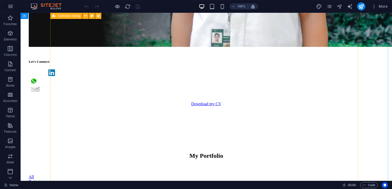
scroll to position [490, 0]
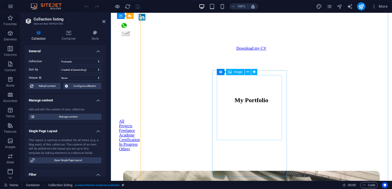
scroll to position [643, 0]
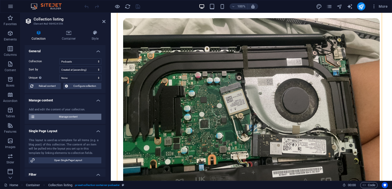
click at [73, 118] on span "Manage content" at bounding box center [67, 117] width 63 height 6
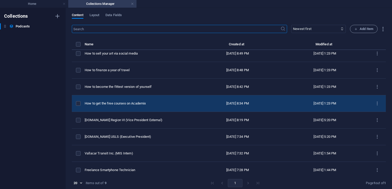
scroll to position [0, 0]
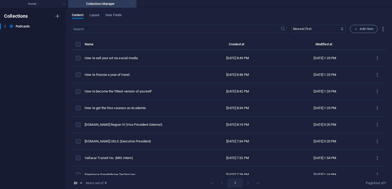
click at [131, 5] on link at bounding box center [132, 4] width 3 height 5
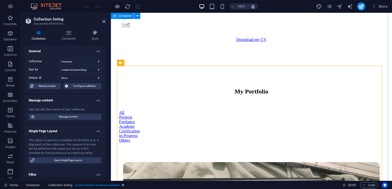
scroll to position [499, 0]
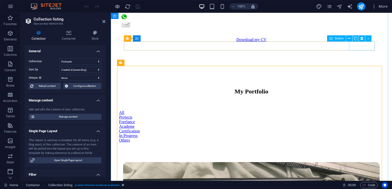
click at [362, 138] on div "Others" at bounding box center [251, 140] width 265 height 5
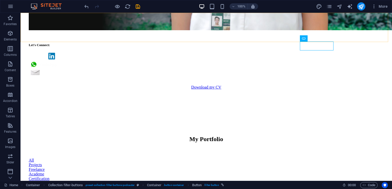
scroll to position [346, 0]
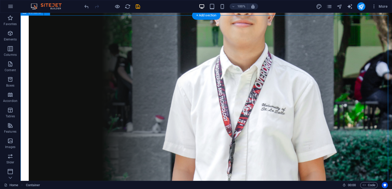
scroll to position [320, 0]
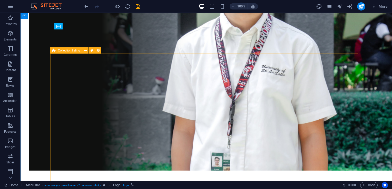
scroll to position [358, 0]
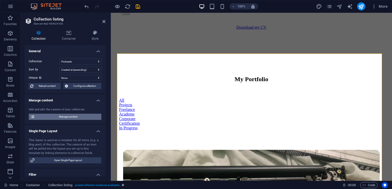
click at [60, 116] on span "Manage content" at bounding box center [67, 117] width 63 height 6
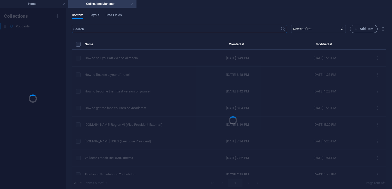
scroll to position [0, 0]
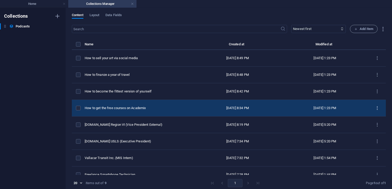
click at [375, 108] on icon "items list" at bounding box center [377, 108] width 5 height 5
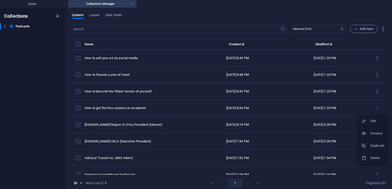
click at [370, 123] on div at bounding box center [365, 121] width 9 height 5
select select "Education"
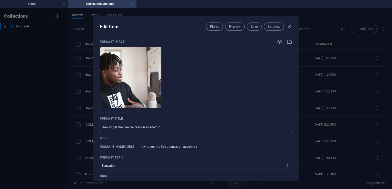
click at [226, 129] on input "How to get the free courses on Academix" at bounding box center [196, 127] width 192 height 9
type input "C"
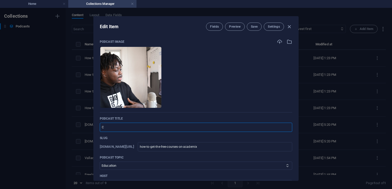
type input "c"
type input "Co"
type input "co"
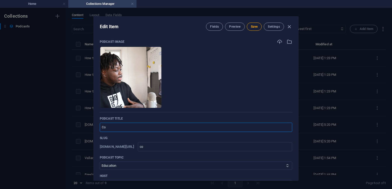
type input "Col"
type input "col"
type input "Coll"
type input "coll"
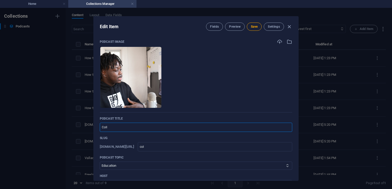
type input "coll"
type input "Colle"
type input "colle"
type input "Colleg"
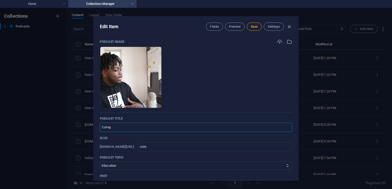
type input "colleg"
type input "College"
type input "college"
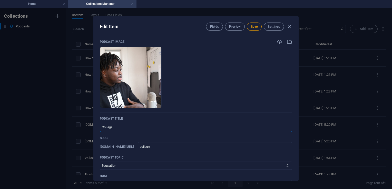
type input "College o"
type input "college-o"
type input "College of"
type input "college-of"
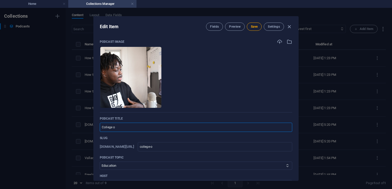
type input "college-of"
type input "College of E"
type input "college-of-e"
type input "College of En"
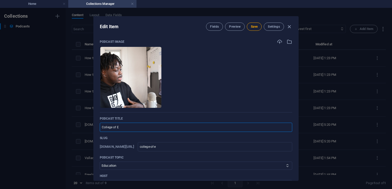
type input "college-of-en"
type input "College of Eng"
type input "college-of-eng"
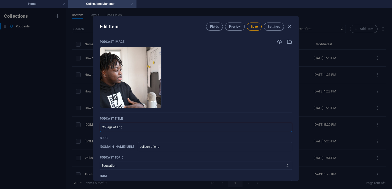
type input "College of Engi"
type input "college-of-engi"
type input "College of Engin"
type input "college-of-engin"
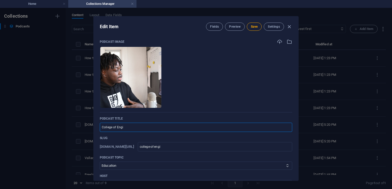
type input "college-of-engin"
type input "College of Engine"
type input "college-of-engine"
type input "College of Enginee"
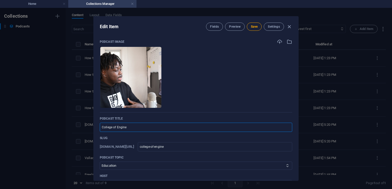
type input "college-of-enginee"
type input "College of Engineer"
type input "college-of-engineer"
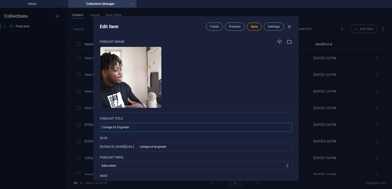
type input "College of Engineeri"
type input "college-of-engineeri"
type input "College of Engineerin"
type input "college-of-engineerin"
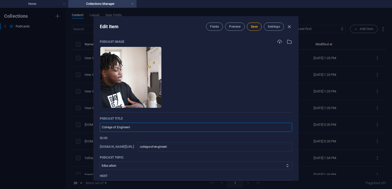
type input "college-of-engineerin"
type input "College of Engineering"
type input "college-of-engineering"
type input "College of Engineering C"
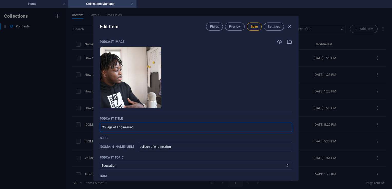
type input "college-of-engineering-c"
type input "College of Engineering Co"
type input "college-of-engineering-co"
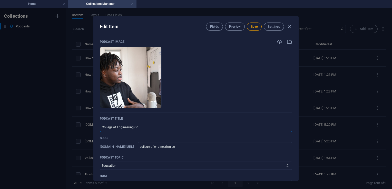
type input "College of Engineering Cou"
type input "college-of-engineering-cou"
type input "College of Engineering Coun"
type input "college-of-engineering-coun"
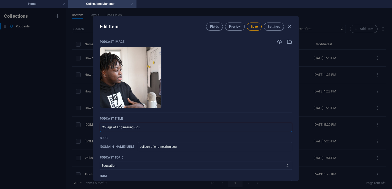
type input "college-of-engineering-coun"
type input "College of Engineering Counc"
type input "college-of-engineering-counc"
type input "College of Engineering Counci"
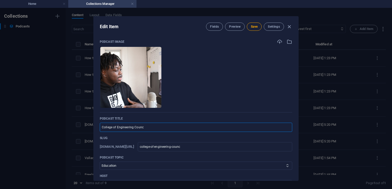
type input "college-of-engineering-counci"
type input "College of Engineering Council"
type input "college-of-engineering-council"
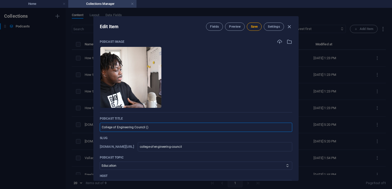
type input "College of Engineering Council (D)"
type input "college-of-engineering-council-d"
type input "College of Engineering Council (De)"
type input "college-of-engineering-council-de"
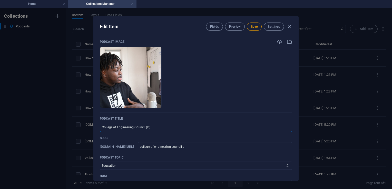
type input "college-of-engineering-council-de"
type input "College of Engineering Council (Dep)"
type input "college-of-engineering-council-dep"
type input "College of Engineering Council (Depa)"
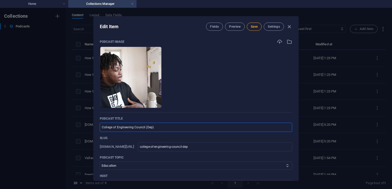
type input "college-of-engineering-council-depa"
type input "College of Engineering Council (Depar)"
type input "college-of-engineering-council-depar"
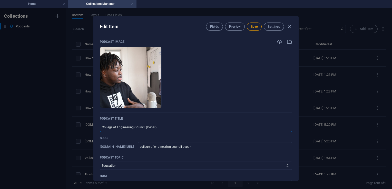
type input "College of Engineering Council (Depart)"
type input "college-of-engineering-council-depart"
type input "College of Engineering Council (Departm)"
type input "college-of-engineering-council-departm"
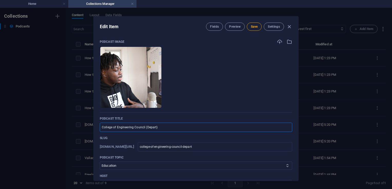
type input "college-of-engineering-council-departm"
type input "College of Engineering Council (Departme)"
type input "college-of-engineering-council-departme"
type input "College of Engineering Council (Departmen)"
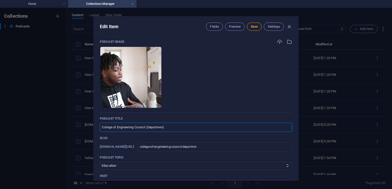
type input "college-of-engineering-council-departmen"
type input "College of Engineering Council (Department)"
type input "college-of-engineering-council-department"
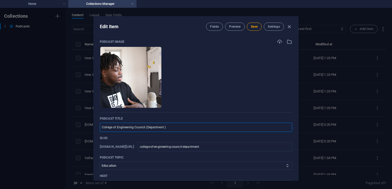
type input "College of Engineering Council (Department H)"
type input "college-of-engineering-council-department-h"
type input "College of Engineering Council (Department He)"
type input "college-of-engineering-council-department-he"
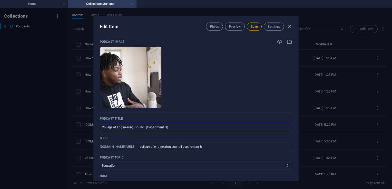
type input "college-of-engineering-council-department-he"
type input "College of Engineering Council (Department Hea)"
type input "college-of-engineering-council-department-hea"
type input "College of Engineering Council (Department Head)"
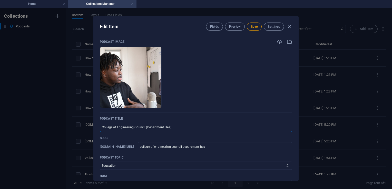
type input "college-of-engineering-council-department-head"
type input "College of Engineering Council (Department Hea)"
type input "college-of-engineering-council-department-hea"
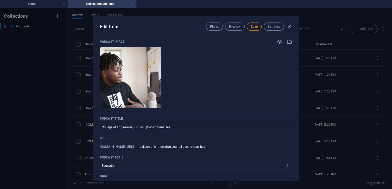
type input "College of Engineering Council (Department He)"
type input "college-of-engineering-council-department-he"
type input "College of Engineering Council (Department H)"
type input "college-of-engineering-council-department-h"
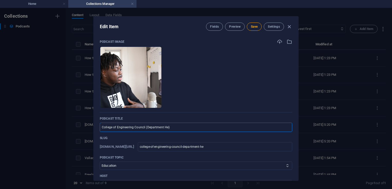
type input "college-of-engineering-council-department-h"
type input "College of Engineering Council (Department )"
type input "college-of-engineering-council-department"
type input "College of Engineering Council (Department o)"
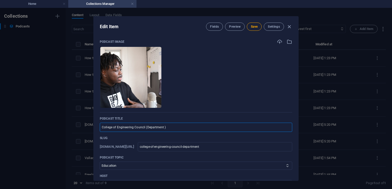
type input "college-of-engineering-council-department-o"
type input "College of Engineering Council (Department of)"
type input "college-of-engineering-council-department-of"
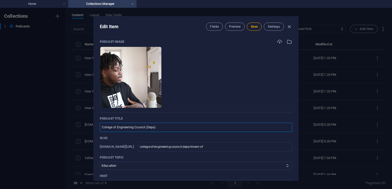
type input "College of Engineering Council (Dep)"
type input "college-of-engineering-council-dep"
type input "College of Engineering Council )"
type input "college-of-engineering-council"
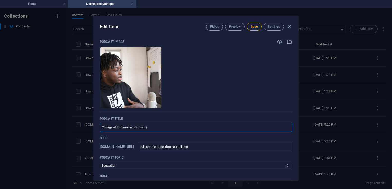
type input "college-of-engineering-council"
type input "College of Engineering Council (S)"
type input "college-of-engineering-council-s"
type input "College of Engineering Council (Se)"
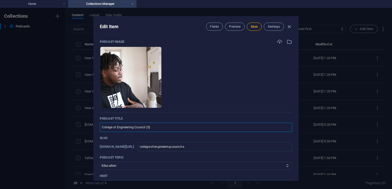
type input "college-of-engineering-council-se"
type input "College of Engineering Council (Sec)"
type input "college-of-engineering-council-sec"
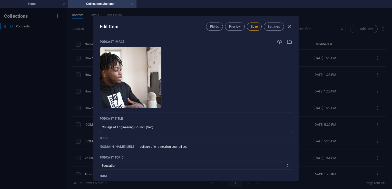
type input "College of Engineering Council (Secr)"
type input "college-of-engineering-council-secr"
type input "College of Engineering Council (Secre)"
type input "college-of-engineering-council-secre"
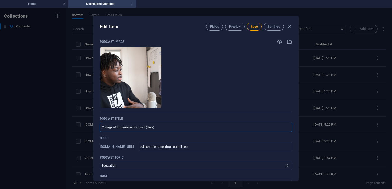
type input "college-of-engineering-council-secre"
type input "College of Engineering Council (Secret)"
type input "college-of-engineering-council-secret"
type input "College of Engineering Council (Secreta)"
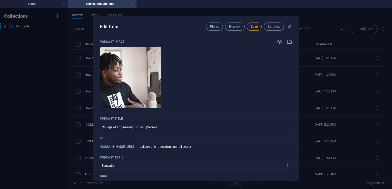
type input "college-of-engineering-council-secreta"
type input "College of Engineering Council (Secretar)"
type input "college-of-engineering-council-secretar"
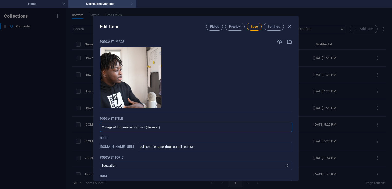
type input "College of Engineering Council (Secretari)"
type input "college-of-engineering-council-secretari"
type input "College of Engineering Council (Secretaria)"
type input "college-of-engineering-council-secretaria"
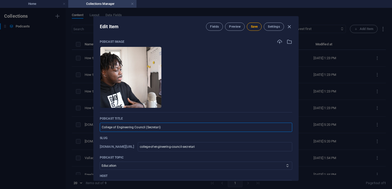
type input "college-of-engineering-council-secretaria"
type input "College of Engineering Council (Secretariat)"
type input "college-of-engineering-council-secretariat"
type input "College of Engineering Council (Secretariat & L)"
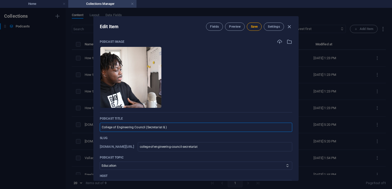
type input "college-of-engineering-council-secretariat-l"
type input "College of Engineering Council (Secretariat & Lo)"
type input "college-of-engineering-council-secretariat-lo"
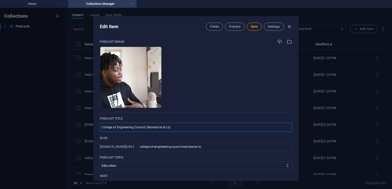
type input "College of Engineering Council (Secretariat & Log)"
type input "college-of-engineering-council-secretariat-log"
type input "College of Engineering Council (Secretariat & Logi)"
type input "college-of-engineering-council-secretariat-logi"
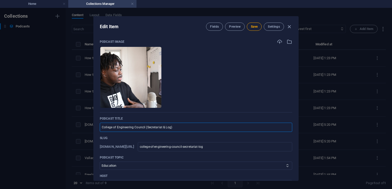
type input "college-of-engineering-council-secretariat-logi"
type input "College of Engineering Council (Secretariat & Logis)"
type input "college-of-engineering-council-secretariat-logis"
type input "College of Engineering Council (Secretariat & Logist)"
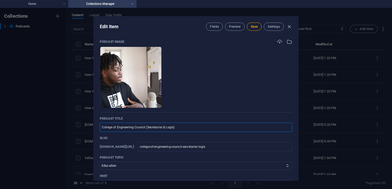
type input "college-of-engineering-council-secretariat-logist"
click at [226, 129] on input "College of Engineering Council (Secretariat & Logistics Department Vice Head)" at bounding box center [196, 127] width 192 height 9
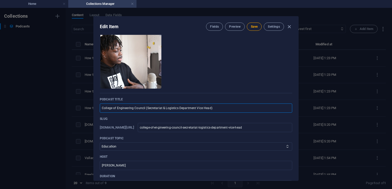
scroll to position [26, 0]
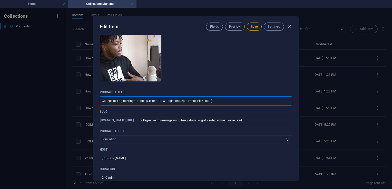
click at [139, 140] on select "Business Startup Education Sport Travel Art" at bounding box center [196, 139] width 192 height 8
click at [100, 135] on select "Business Startup Education Sport Travel Art" at bounding box center [196, 139] width 192 height 8
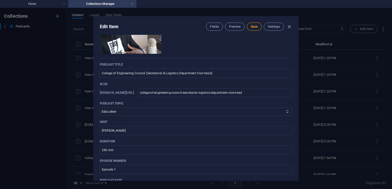
scroll to position [55, 0]
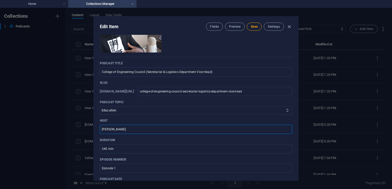
click at [121, 130] on input "[PERSON_NAME]" at bounding box center [196, 129] width 192 height 9
click at [122, 150] on input "240 min" at bounding box center [196, 148] width 192 height 9
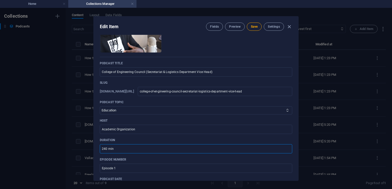
click at [122, 150] on input "240 min" at bounding box center [196, 148] width 192 height 9
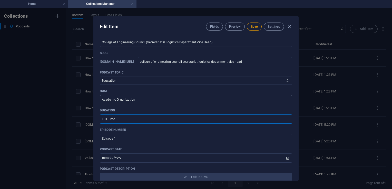
scroll to position [85, 0]
click at [166, 42] on input "College of Engineering Council (Secretariat & Logistics Department Vice Head)" at bounding box center [196, 42] width 192 height 9
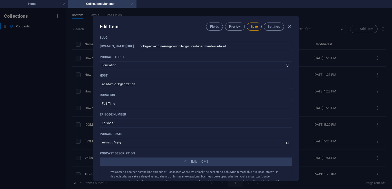
scroll to position [103, 0]
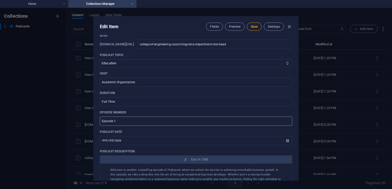
click at [123, 120] on input "Episode 1" at bounding box center [196, 121] width 192 height 9
click at [284, 141] on input "[DATE]" at bounding box center [196, 140] width 192 height 9
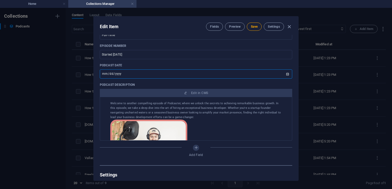
scroll to position [170, 0]
click at [253, 29] on button "Save" at bounding box center [254, 27] width 15 height 8
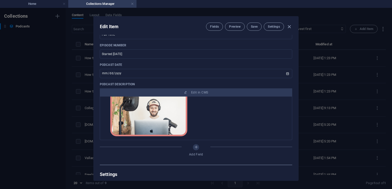
scroll to position [0, 0]
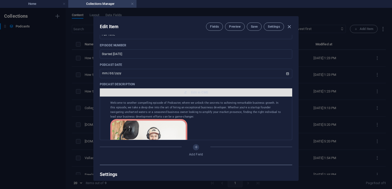
click at [192, 91] on span "Edit in CMS" at bounding box center [199, 93] width 17 height 4
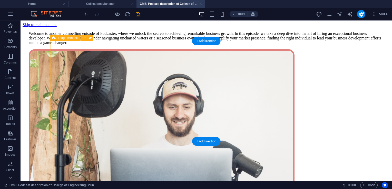
click at [169, 128] on div "Welcome to another compelling episode of Podcaster, where we unlock the secrets…" at bounding box center [206, 126] width 367 height 198
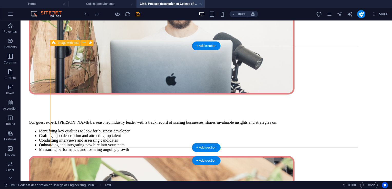
scroll to position [95, 0]
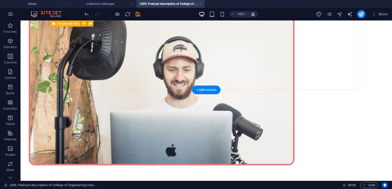
scroll to position [15, 0]
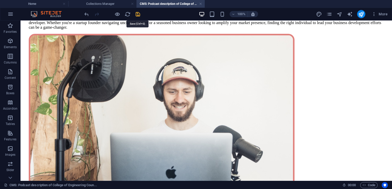
click at [138, 15] on icon "save" at bounding box center [138, 14] width 6 height 6
click at [201, 3] on link at bounding box center [200, 4] width 3 height 5
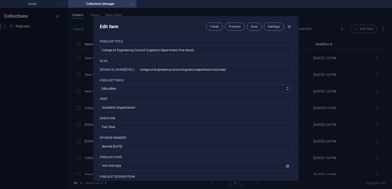
scroll to position [0, 0]
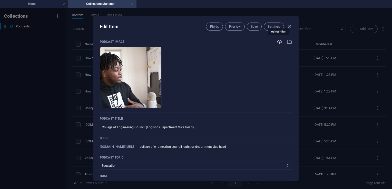
click at [277, 41] on icon "button" at bounding box center [280, 42] width 6 height 6
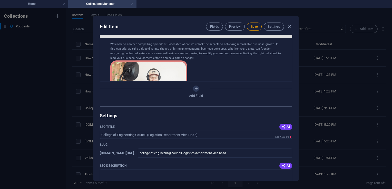
scroll to position [230, 0]
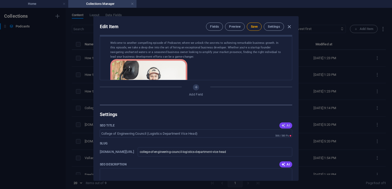
click at [284, 126] on span "AI" at bounding box center [285, 126] width 9 height 4
click at [170, 135] on input "Recruiting Top Business Talent" at bounding box center [196, 134] width 192 height 8
click at [195, 117] on h2 "Settings" at bounding box center [196, 115] width 192 height 6
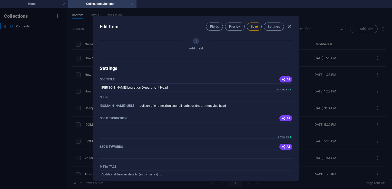
scroll to position [276, 0]
click at [254, 28] on span "Save" at bounding box center [254, 27] width 7 height 4
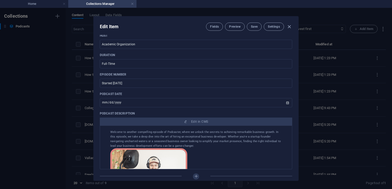
scroll to position [142, 0]
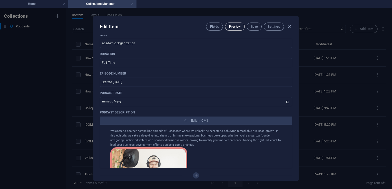
click at [234, 28] on span "Preview" at bounding box center [234, 27] width 11 height 4
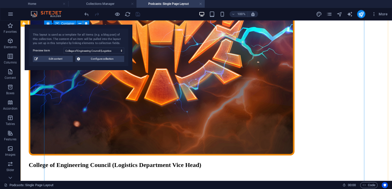
scroll to position [155, 0]
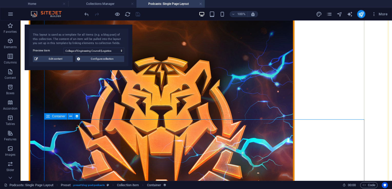
scroll to position [66, 0]
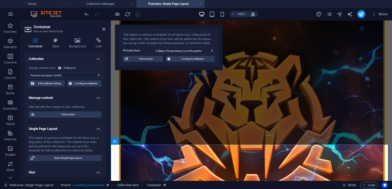
click at [102, 28] on h2 "Container" at bounding box center [70, 27] width 72 height 5
click at [103, 29] on icon at bounding box center [103, 29] width 3 height 4
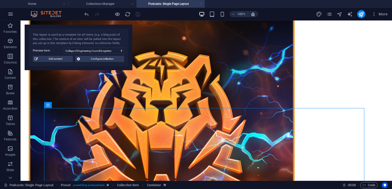
click at [200, 4] on link at bounding box center [200, 4] width 3 height 5
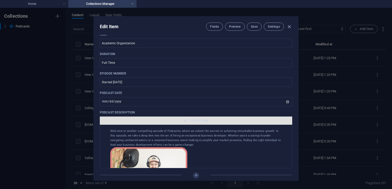
click at [205, 120] on span "Edit in CMS" at bounding box center [199, 121] width 17 height 4
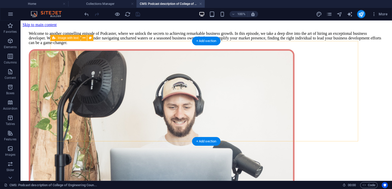
scroll to position [0, 0]
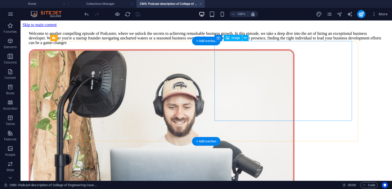
click at [263, 82] on figure at bounding box center [206, 126] width 355 height 155
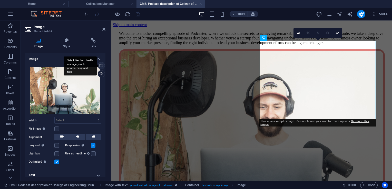
click at [102, 64] on div "Select files from the file manager, stock photos, or upload file(s)" at bounding box center [101, 66] width 8 height 8
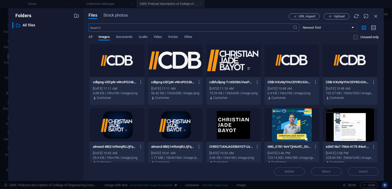
scroll to position [519, 0]
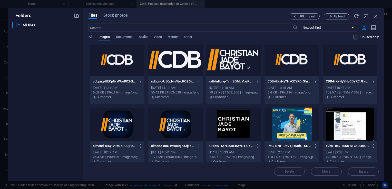
click at [180, 60] on div at bounding box center [175, 59] width 55 height 33
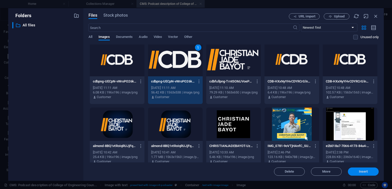
click at [366, 173] on span "Insert" at bounding box center [363, 171] width 9 height 3
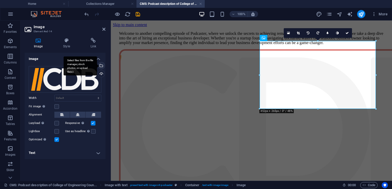
click at [97, 67] on div "Select files from the file manager, stock photos, or upload file(s)" at bounding box center [80, 65] width 33 height 19
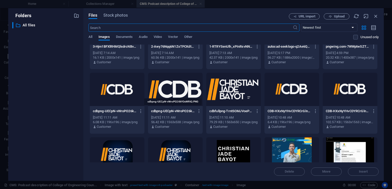
scroll to position [509, 0]
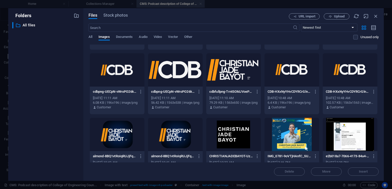
click at [121, 139] on div at bounding box center [117, 134] width 55 height 33
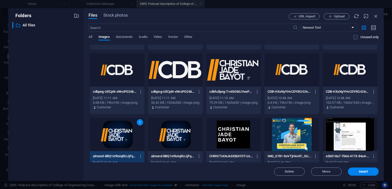
click at [121, 139] on div "1" at bounding box center [117, 134] width 55 height 33
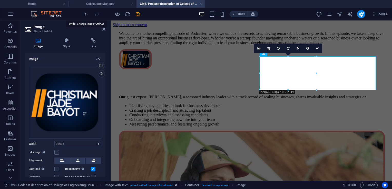
click at [87, 15] on icon "undo" at bounding box center [87, 14] width 6 height 6
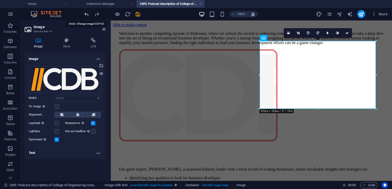
click at [87, 15] on icon "undo" at bounding box center [87, 14] width 6 height 6
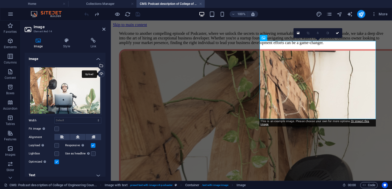
click at [99, 74] on div "Upload" at bounding box center [101, 75] width 8 height 8
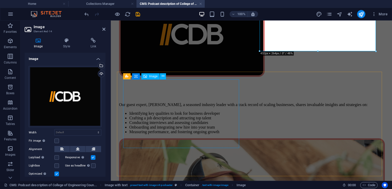
scroll to position [57, 0]
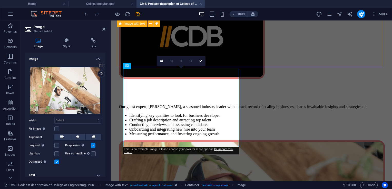
scroll to position [63, 0]
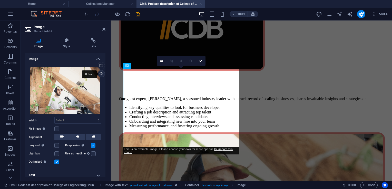
click at [99, 74] on div "Upload" at bounding box center [101, 75] width 8 height 8
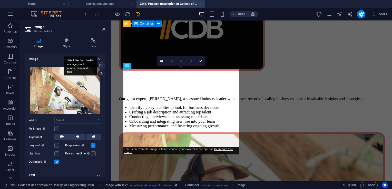
click at [101, 65] on div "Select files from the file manager, stock photos, or upload file(s)" at bounding box center [101, 66] width 8 height 8
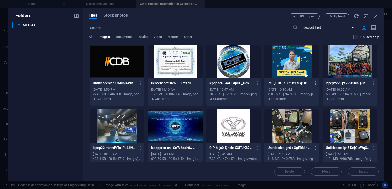
click at [114, 60] on div at bounding box center [117, 61] width 55 height 33
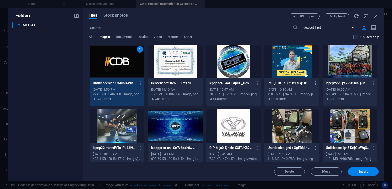
click at [113, 70] on div "1" at bounding box center [117, 61] width 55 height 33
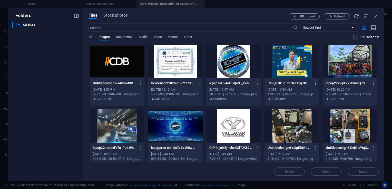
click at [113, 70] on div at bounding box center [117, 61] width 55 height 33
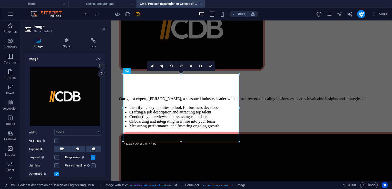
click at [104, 29] on icon at bounding box center [103, 29] width 3 height 4
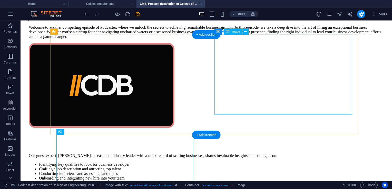
scroll to position [0, 0]
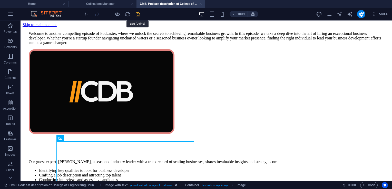
click at [137, 15] on icon "save" at bounding box center [138, 14] width 6 height 6
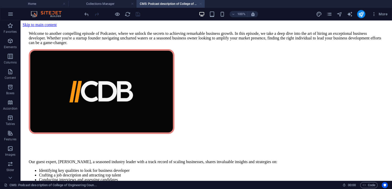
click at [201, 4] on link at bounding box center [200, 4] width 3 height 5
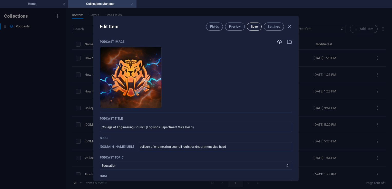
click at [254, 27] on span "Save" at bounding box center [254, 27] width 7 height 4
click at [290, 27] on icon "button" at bounding box center [289, 27] width 6 height 6
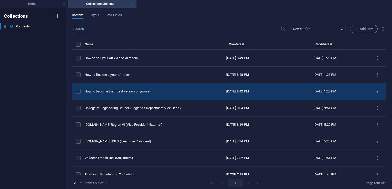
click at [376, 93] on icon "items list" at bounding box center [377, 91] width 5 height 5
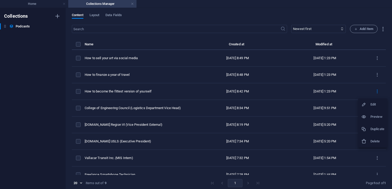
click at [370, 107] on div at bounding box center [365, 104] width 9 height 5
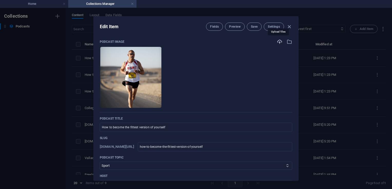
click at [277, 43] on icon "button" at bounding box center [280, 42] width 6 height 6
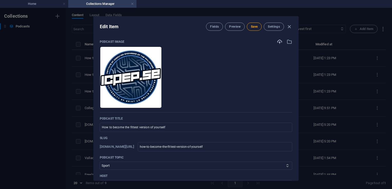
scroll to position [29, 0]
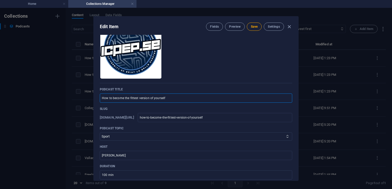
click at [179, 100] on input "How to become the fittest version of yourself" at bounding box center [196, 98] width 192 height 9
click at [159, 137] on select "Business Startup Education Sport Travel Art" at bounding box center [196, 137] width 192 height 8
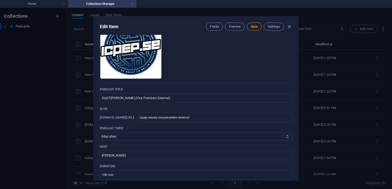
click at [100, 133] on select "Business Startup Education Sport Travel Art" at bounding box center [196, 137] width 192 height 8
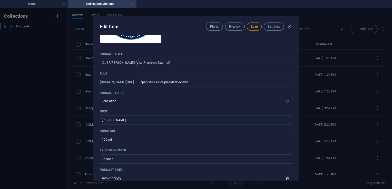
scroll to position [65, 0]
click at [129, 119] on input "[PERSON_NAME]" at bounding box center [196, 120] width 192 height 9
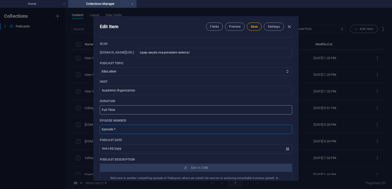
scroll to position [97, 0]
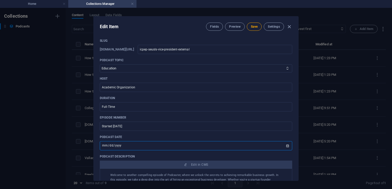
click at [285, 147] on input "[DATE]" at bounding box center [196, 145] width 192 height 9
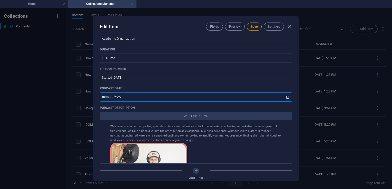
scroll to position [150, 0]
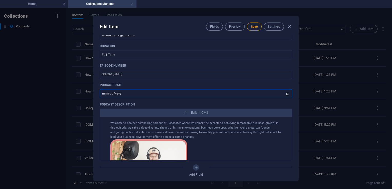
click at [284, 94] on input "[DATE]" at bounding box center [196, 93] width 192 height 9
click at [287, 93] on input "[DATE]" at bounding box center [196, 93] width 192 height 9
click at [252, 27] on span "Save" at bounding box center [254, 27] width 7 height 4
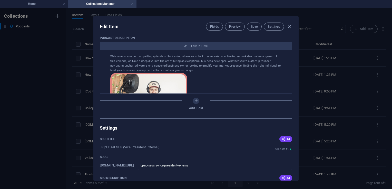
scroll to position [217, 0]
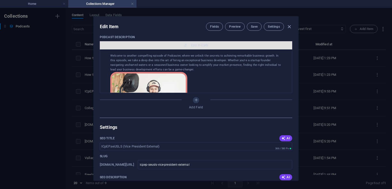
click at [186, 47] on span "Edit in CMS" at bounding box center [196, 45] width 188 height 4
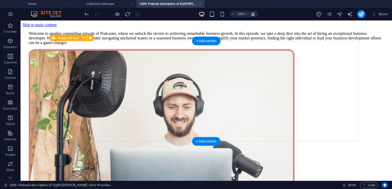
scroll to position [0, 0]
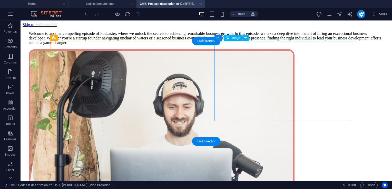
click at [279, 88] on figure at bounding box center [206, 126] width 355 height 155
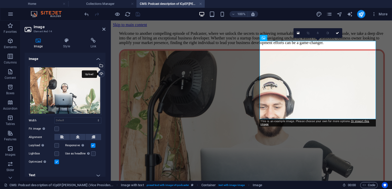
click at [100, 74] on div "Upload" at bounding box center [101, 75] width 8 height 8
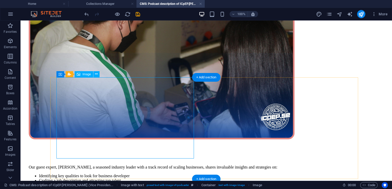
scroll to position [64, 0]
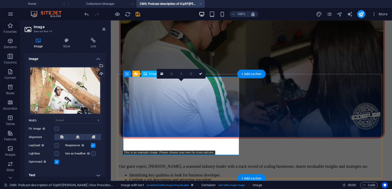
scroll to position [55, 0]
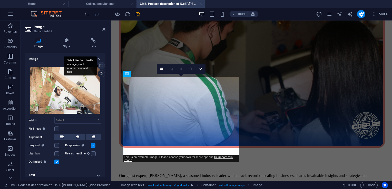
click at [101, 63] on div "Select files from the file manager, stock photos, or upload file(s)" at bounding box center [101, 66] width 8 height 8
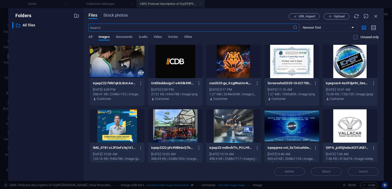
click at [173, 66] on div at bounding box center [175, 61] width 55 height 33
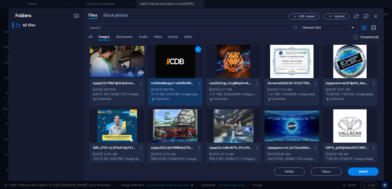
click at [173, 66] on div "1" at bounding box center [175, 61] width 55 height 33
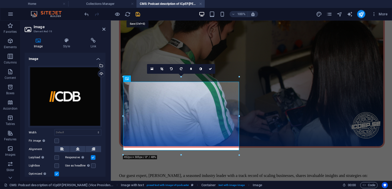
click at [137, 13] on icon "save" at bounding box center [138, 14] width 6 height 6
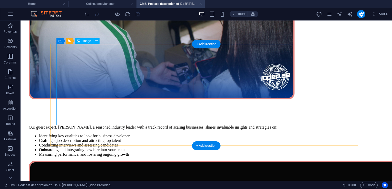
scroll to position [109, 0]
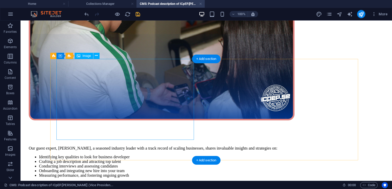
scroll to position [0, 0]
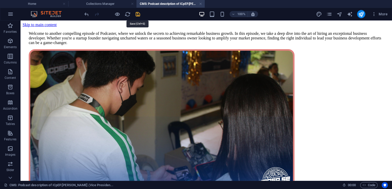
click at [136, 15] on icon "save" at bounding box center [138, 14] width 6 height 6
click at [201, 3] on link at bounding box center [200, 4] width 3 height 5
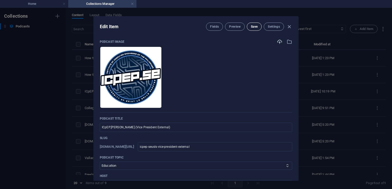
click at [254, 29] on button "Save" at bounding box center [254, 27] width 15 height 8
click at [288, 28] on icon "button" at bounding box center [289, 27] width 6 height 6
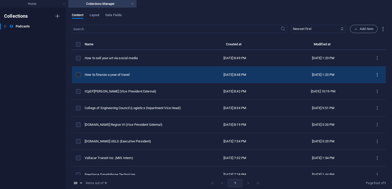
click at [375, 74] on icon "items list" at bounding box center [377, 75] width 5 height 5
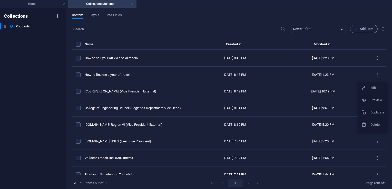
click at [374, 88] on h6 "Edit" at bounding box center [377, 88] width 14 height 6
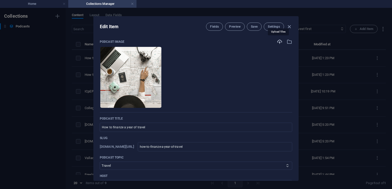
click at [278, 43] on icon "button" at bounding box center [280, 42] width 6 height 6
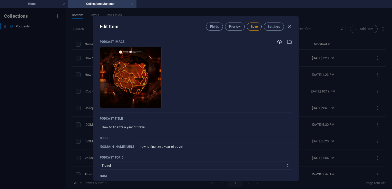
scroll to position [28, 0]
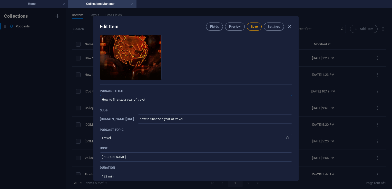
click at [172, 100] on input "How to finanze a year of travel" at bounding box center [196, 99] width 192 height 9
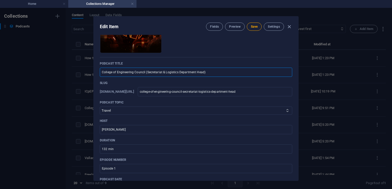
scroll to position [56, 0]
click at [182, 109] on select "Business Startup Education Sport Travel Art" at bounding box center [196, 110] width 192 height 8
click at [134, 130] on input "[PERSON_NAME]" at bounding box center [196, 128] width 192 height 9
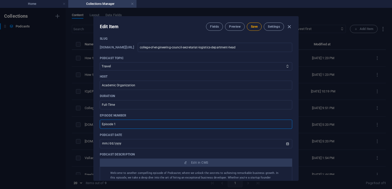
scroll to position [105, 0]
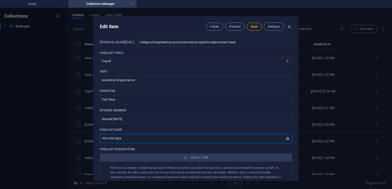
click at [286, 139] on input "[DATE]" at bounding box center [196, 138] width 192 height 9
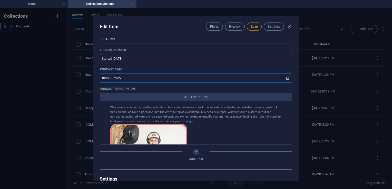
scroll to position [169, 0]
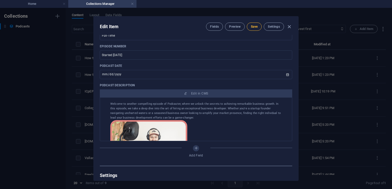
click at [255, 29] on button "Save" at bounding box center [254, 27] width 15 height 8
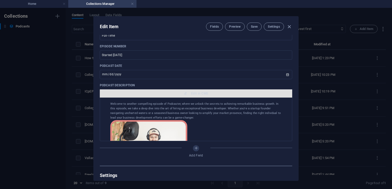
click at [200, 94] on span "Edit in CMS" at bounding box center [199, 94] width 17 height 4
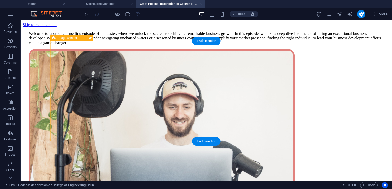
scroll to position [0, 0]
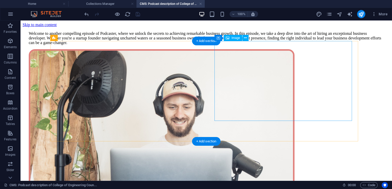
click at [267, 77] on figure at bounding box center [206, 126] width 355 height 155
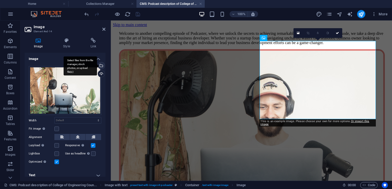
click at [100, 66] on div "Select files from the file manager, stock photos, or upload file(s)" at bounding box center [101, 66] width 8 height 8
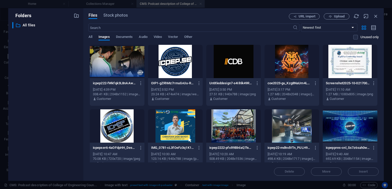
click at [219, 60] on div at bounding box center [233, 61] width 55 height 33
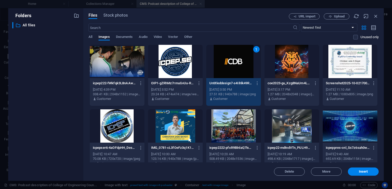
click at [219, 60] on div "1" at bounding box center [233, 61] width 55 height 33
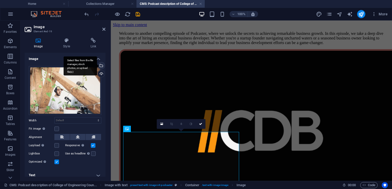
click at [100, 63] on div "Select files from the file manager, stock photos, or upload file(s)" at bounding box center [101, 66] width 8 height 8
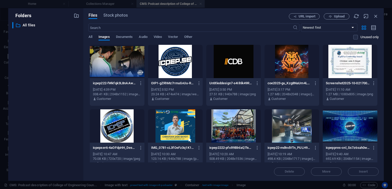
click at [221, 62] on div at bounding box center [233, 61] width 55 height 33
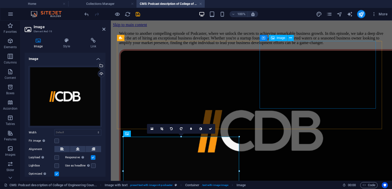
click at [261, 107] on figure at bounding box center [251, 131] width 265 height 165
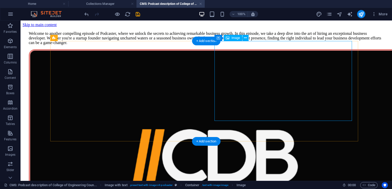
click at [227, 120] on figure at bounding box center [206, 157] width 355 height 217
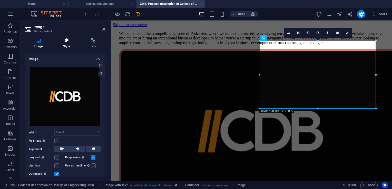
click at [62, 41] on icon at bounding box center [66, 40] width 25 height 5
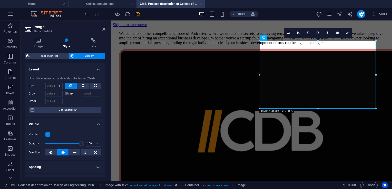
scroll to position [74, 0]
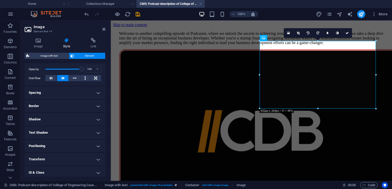
click at [43, 106] on h4 "Border" at bounding box center [65, 106] width 81 height 12
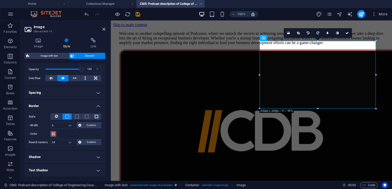
click at [53, 136] on button "- Color" at bounding box center [54, 134] width 6 height 6
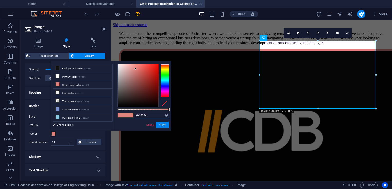
click at [152, 117] on input "#e1827e" at bounding box center [152, 115] width 34 height 5
paste input "c8600"
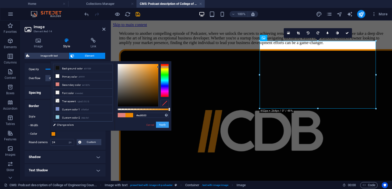
click at [161, 125] on button "Apply" at bounding box center [162, 125] width 13 height 6
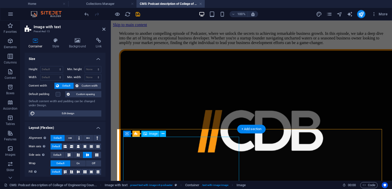
click at [54, 43] on h4 "Style" at bounding box center [56, 43] width 17 height 11
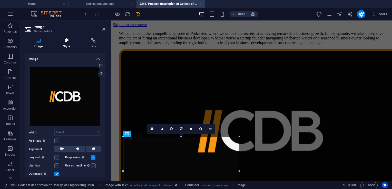
click at [65, 43] on icon at bounding box center [66, 40] width 25 height 5
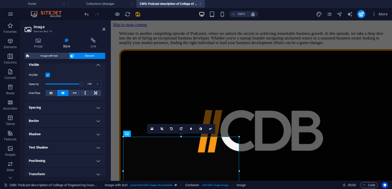
scroll to position [61, 0]
click at [36, 115] on h4 "Border" at bounding box center [65, 120] width 81 height 12
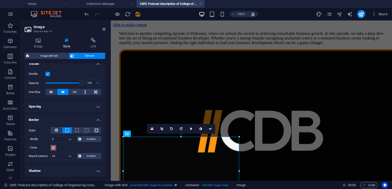
click at [52, 149] on span at bounding box center [53, 148] width 4 height 4
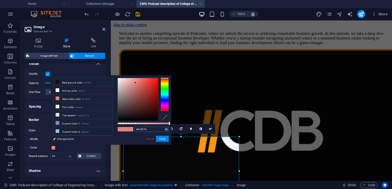
click at [148, 130] on input "#e1827e" at bounding box center [152, 129] width 34 height 5
paste input "c8600"
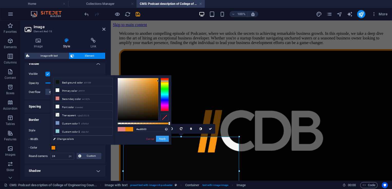
click at [163, 138] on button "Apply" at bounding box center [162, 139] width 13 height 6
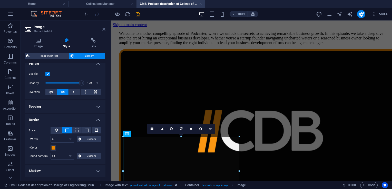
click at [103, 29] on icon at bounding box center [103, 29] width 3 height 4
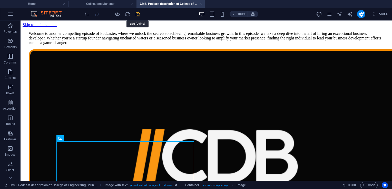
click at [136, 14] on icon "save" at bounding box center [138, 14] width 6 height 6
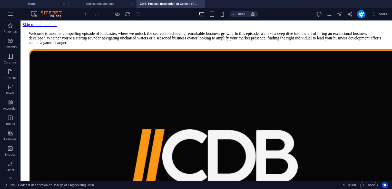
click at [199, 4] on link at bounding box center [200, 4] width 3 height 5
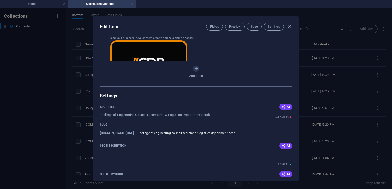
scroll to position [247, 0]
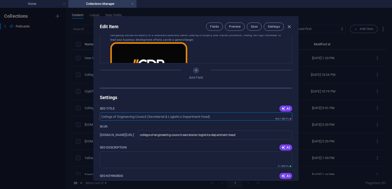
click at [219, 119] on input "SEO Title" at bounding box center [196, 117] width 192 height 8
click at [208, 102] on div "Podcast image Drop files here to upload them instantly Podcast title College of…" at bounding box center [196, 108] width 205 height 146
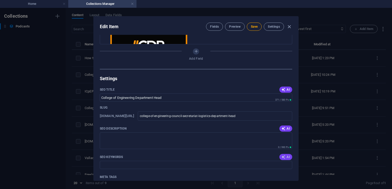
click at [285, 159] on span "AI" at bounding box center [285, 157] width 9 height 4
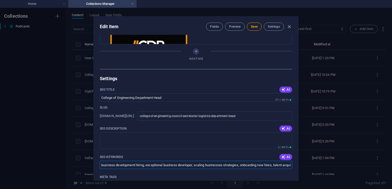
click at [192, 165] on input "business development hiring, exceptional business developer, scaling businesses…" at bounding box center [196, 165] width 192 height 8
click at [256, 28] on span "Save" at bounding box center [254, 27] width 7 height 4
click at [289, 25] on icon "button" at bounding box center [289, 27] width 6 height 6
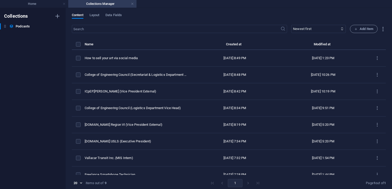
scroll to position [0, 0]
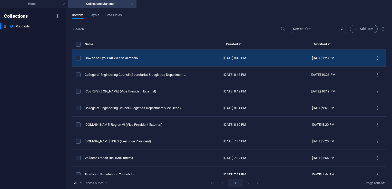
click at [375, 58] on icon "items list" at bounding box center [377, 58] width 5 height 5
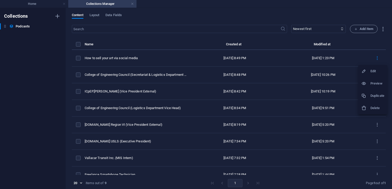
click at [373, 72] on h6 "Edit" at bounding box center [377, 71] width 14 height 6
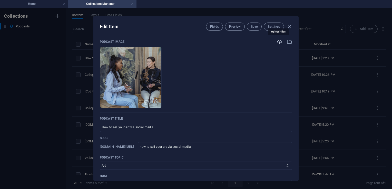
click at [279, 41] on icon "button" at bounding box center [280, 42] width 6 height 6
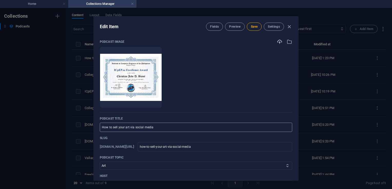
click at [164, 127] on input "How to sell your art via social media" at bounding box center [196, 127] width 192 height 9
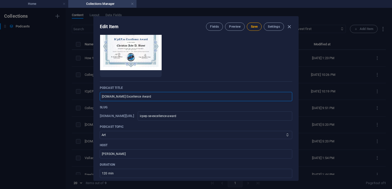
scroll to position [31, 0]
click at [131, 133] on select "Business Startup Education Sport Travel Art" at bounding box center [196, 135] width 192 height 8
click at [116, 134] on select "Business Startup Education Sport Travel Art" at bounding box center [196, 135] width 192 height 8
click at [100, 131] on select "Business Startup Education Sport Travel Art" at bounding box center [196, 135] width 192 height 8
click at [133, 152] on input "[PERSON_NAME]" at bounding box center [196, 153] width 192 height 9
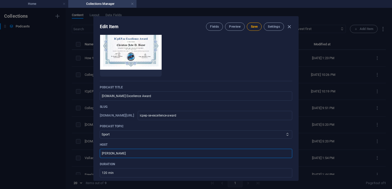
click at [133, 152] on input "[PERSON_NAME]" at bounding box center [196, 153] width 192 height 9
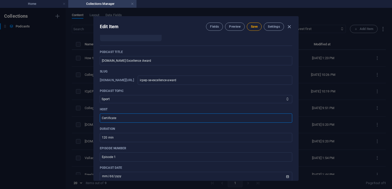
scroll to position [67, 0]
click at [143, 138] on input "120 min" at bounding box center [196, 137] width 192 height 9
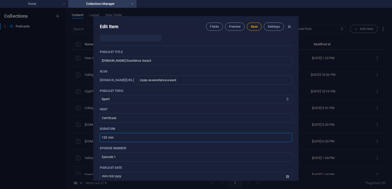
click at [143, 138] on input "120 min" at bounding box center [196, 137] width 192 height 9
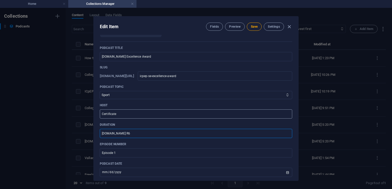
scroll to position [71, 0]
click at [130, 133] on input "[DOMAIN_NAME] R6" at bounding box center [196, 133] width 192 height 9
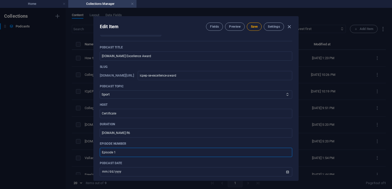
click at [124, 153] on input "Episode 1" at bounding box center [196, 152] width 192 height 9
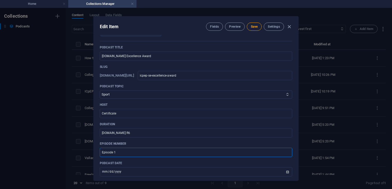
click at [124, 153] on input "Episode 1" at bounding box center [196, 152] width 192 height 9
click at [144, 140] on div "Podcast image Drop files here to upload them instantly Podcast title [DOMAIN_NA…" at bounding box center [196, 116] width 192 height 296
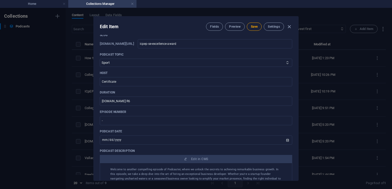
scroll to position [105, 0]
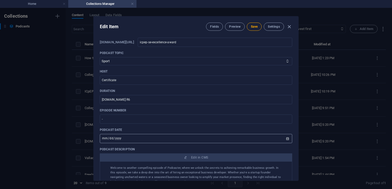
click at [285, 140] on input "[DATE]" at bounding box center [196, 138] width 192 height 9
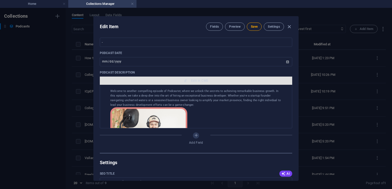
click at [191, 82] on span "Edit in CMS" at bounding box center [199, 81] width 17 height 4
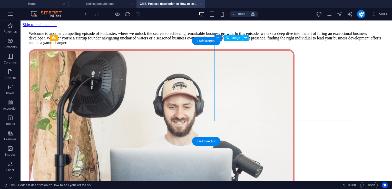
scroll to position [0, 0]
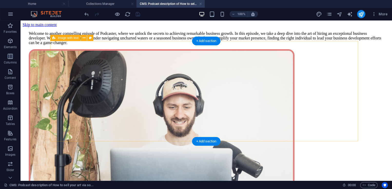
click at [204, 122] on div "Welcome to another compelling episode of Podcaster, where we unlock the secrets…" at bounding box center [206, 126] width 367 height 198
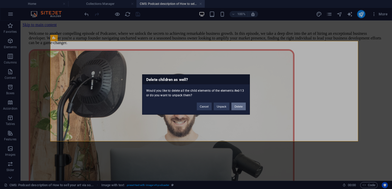
click at [238, 109] on button "Delete" at bounding box center [238, 107] width 14 height 8
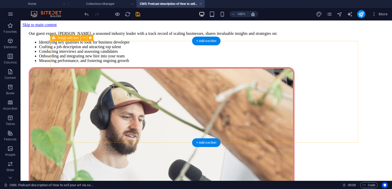
click at [211, 93] on div "Our guest expert, [PERSON_NAME], a seasoned industry leader with a track record…" at bounding box center [206, 136] width 367 height 218
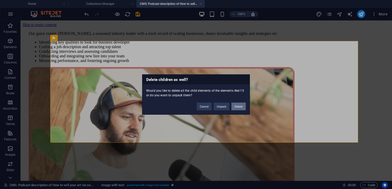
click at [239, 108] on button "Delete" at bounding box center [238, 107] width 14 height 8
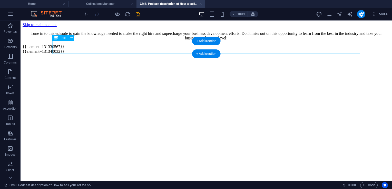
click at [143, 45] on div "Tune in to this episode to gain the knowledge needed to make the right hire and…" at bounding box center [206, 35] width 367 height 17
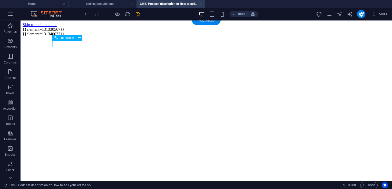
click at [116, 32] on div "{{element=131330567}}" at bounding box center [206, 29] width 367 height 5
click at [107, 32] on div "{{element=131340032}}" at bounding box center [206, 29] width 367 height 5
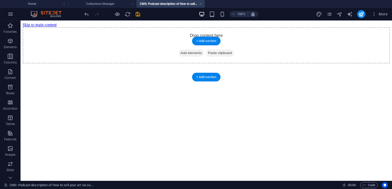
click at [155, 57] on div "Drop content here or Add elements Paste clipboard" at bounding box center [206, 45] width 367 height 36
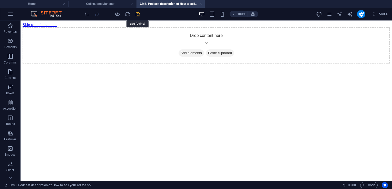
click at [140, 15] on icon "save" at bounding box center [138, 14] width 6 height 6
click at [201, 4] on link at bounding box center [200, 4] width 3 height 5
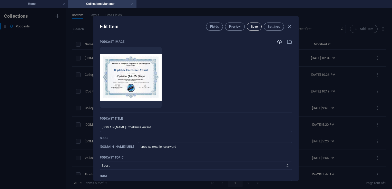
click at [253, 28] on span "Save" at bounding box center [254, 27] width 7 height 4
click at [289, 26] on icon "button" at bounding box center [289, 27] width 6 height 6
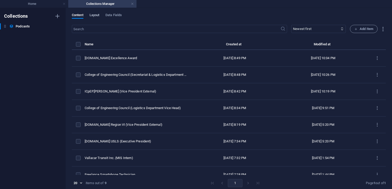
click at [93, 15] on span "Layout" at bounding box center [95, 15] width 10 height 7
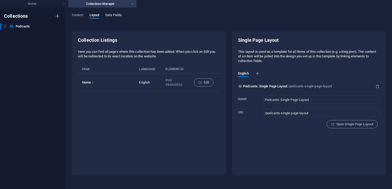
click at [115, 17] on span "Data Fields" at bounding box center [113, 15] width 16 height 7
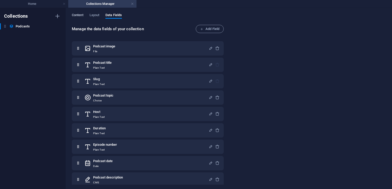
click at [79, 17] on span "Content" at bounding box center [78, 15] width 12 height 7
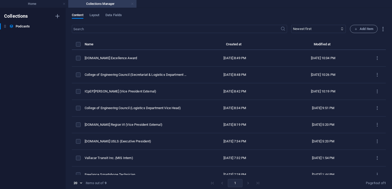
click at [132, 3] on link at bounding box center [132, 4] width 3 height 5
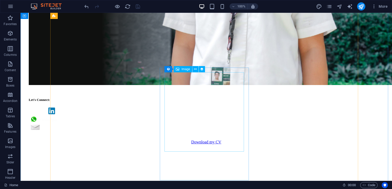
scroll to position [437, 0]
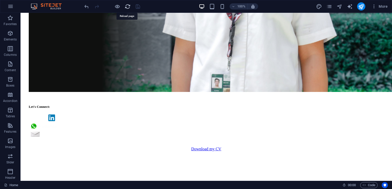
click at [126, 7] on icon "reload" at bounding box center [128, 7] width 6 height 6
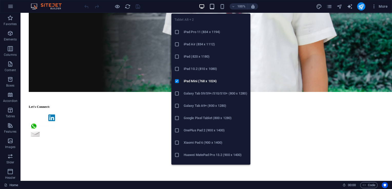
click at [212, 6] on icon "button" at bounding box center [212, 7] width 6 height 6
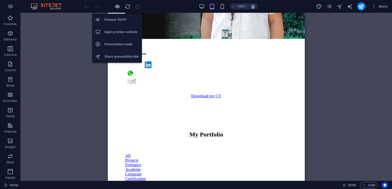
click at [115, 7] on icon "button" at bounding box center [117, 7] width 6 height 6
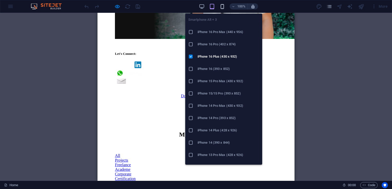
click at [221, 6] on icon "button" at bounding box center [222, 7] width 6 height 6
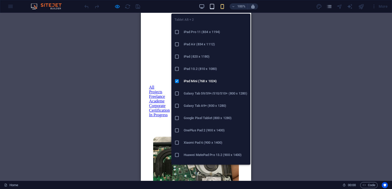
click at [212, 6] on icon "button" at bounding box center [212, 7] width 6 height 6
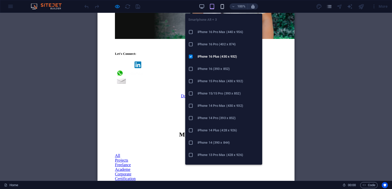
click at [222, 7] on icon "button" at bounding box center [222, 7] width 6 height 6
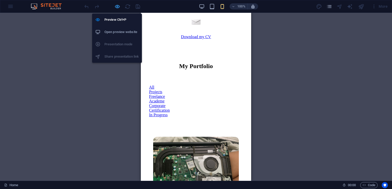
click at [117, 8] on icon "button" at bounding box center [117, 7] width 6 height 6
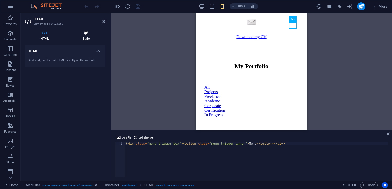
click at [88, 36] on h4 "Style" at bounding box center [86, 35] width 39 height 11
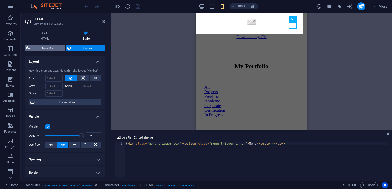
click at [53, 50] on span "Menu Bar" at bounding box center [47, 48] width 33 height 6
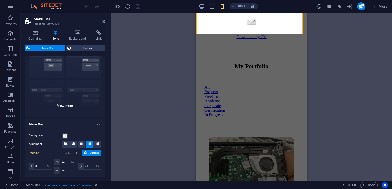
scroll to position [0, 0]
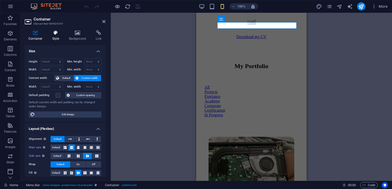
click at [57, 34] on icon at bounding box center [55, 32] width 15 height 5
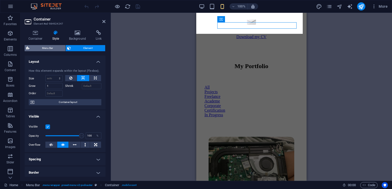
click at [43, 48] on span "Menu Bar" at bounding box center [47, 48] width 33 height 6
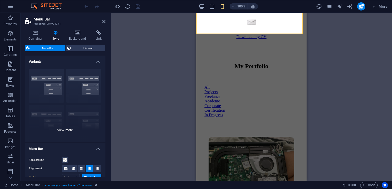
click at [67, 131] on div "Border Centered Default Fixed Loki Trigger Wide XXL" at bounding box center [65, 103] width 81 height 77
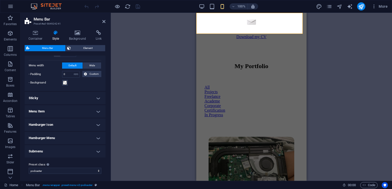
scroll to position [250, 0]
click at [65, 128] on h4 "Hamburger Icon" at bounding box center [65, 125] width 81 height 12
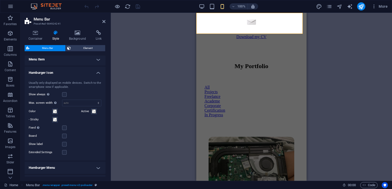
scroll to position [303, 0]
click at [55, 110] on span at bounding box center [55, 111] width 4 height 4
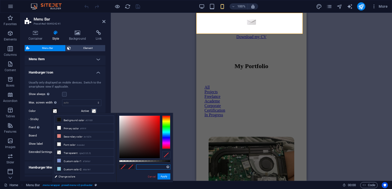
click at [145, 169] on input "text" at bounding box center [153, 167] width 34 height 5
paste input "#ec8600"
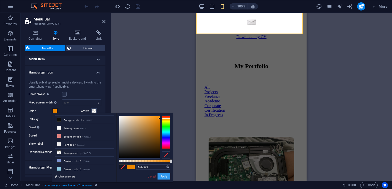
click at [162, 176] on button "Apply" at bounding box center [164, 177] width 13 height 6
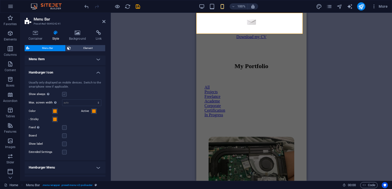
click at [66, 93] on label at bounding box center [64, 94] width 5 height 5
click at [0, 0] on input "Show always Shows the trigger for all viewports." at bounding box center [0, 0] width 0 height 0
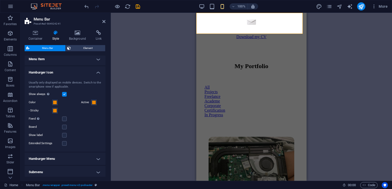
click at [66, 93] on label at bounding box center [64, 94] width 5 height 5
click at [0, 0] on input "Show always Shows the trigger for all viewports." at bounding box center [0, 0] width 0 height 0
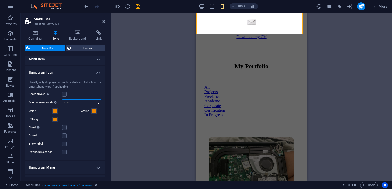
click at [80, 102] on select "auto px rem vh vw" at bounding box center [81, 103] width 39 height 6
click at [93, 100] on select "auto px rem vh vw" at bounding box center [81, 103] width 39 height 6
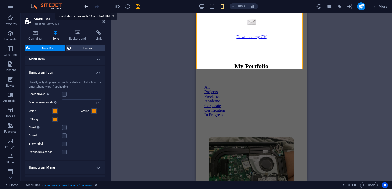
click at [87, 7] on icon "undo" at bounding box center [87, 7] width 6 height 6
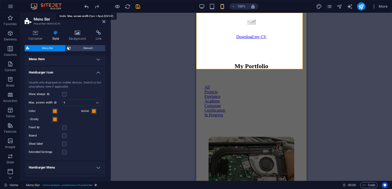
click at [87, 7] on icon "undo" at bounding box center [87, 7] width 6 height 6
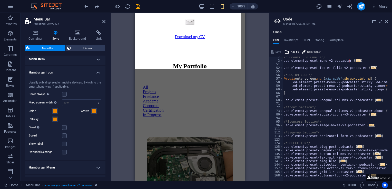
scroll to position [0, 0]
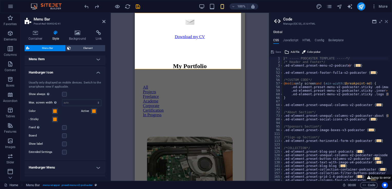
click at [387, 22] on icon at bounding box center [386, 21] width 3 height 4
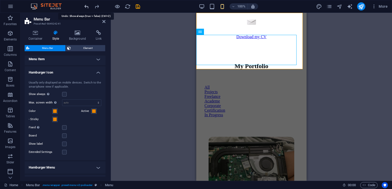
click at [89, 8] on icon "undo" at bounding box center [87, 7] width 6 height 6
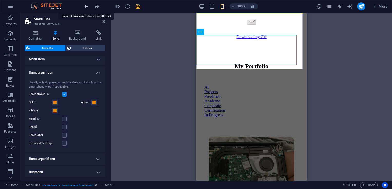
click at [89, 8] on icon "undo" at bounding box center [87, 7] width 6 height 6
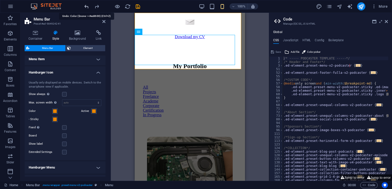
click at [89, 8] on icon "undo" at bounding box center [87, 7] width 6 height 6
click at [98, 7] on icon "redo" at bounding box center [97, 7] width 6 height 6
click at [305, 178] on button "Jump to error" at bounding box center [300, 178] width 26 height 6
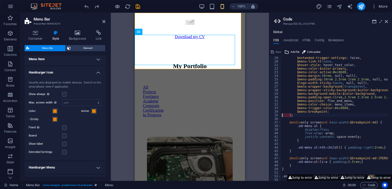
scroll to position [65, 0]
click at [388, 21] on icon at bounding box center [386, 21] width 3 height 4
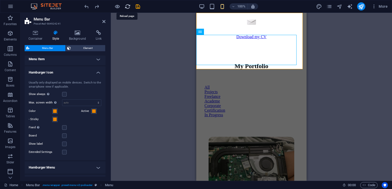
click at [127, 7] on icon "reload" at bounding box center [128, 7] width 6 height 6
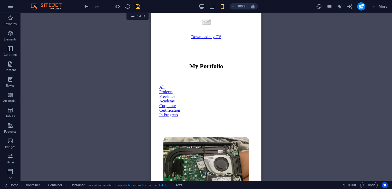
click at [136, 6] on icon "save" at bounding box center [138, 7] width 6 height 6
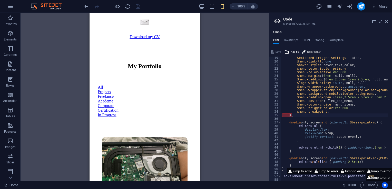
click at [288, 116] on div "$extended-trigger-settings : false, $menu-link-tt : none , $hover-style : hover…" at bounding box center [363, 120] width 164 height 128
click at [376, 179] on button "Jump to error" at bounding box center [379, 178] width 26 height 6
click at [287, 116] on div "$extended-trigger-settings : false, $menu-link-tt : none , $hover-style : hover…" at bounding box center [363, 120] width 164 height 128
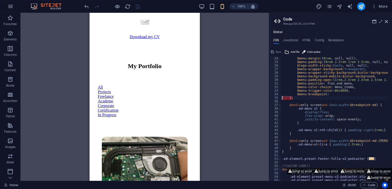
scroll to position [76, 0]
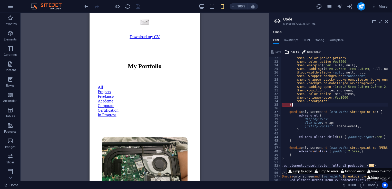
click at [294, 106] on div "$menu-color : $color-primary , $menu-color-active : #ec8600 , $menu-margin : ( …" at bounding box center [363, 120] width 164 height 128
click at [386, 21] on icon at bounding box center [386, 21] width 3 height 4
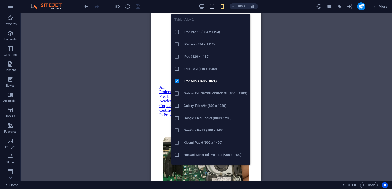
click at [210, 5] on icon "button" at bounding box center [212, 7] width 6 height 6
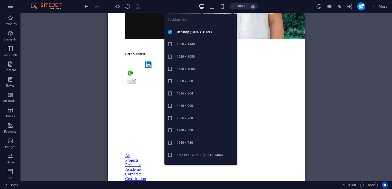
click at [203, 7] on icon "button" at bounding box center [202, 7] width 6 height 6
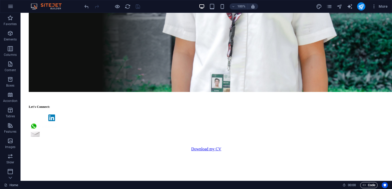
click at [369, 185] on span "Code" at bounding box center [369, 185] width 13 height 6
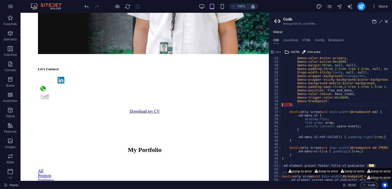
click at [286, 104] on div "$menu-color : $color-primary , $menu-color-active : #ec8600 , $menu-margin : ( …" at bounding box center [363, 120] width 164 height 128
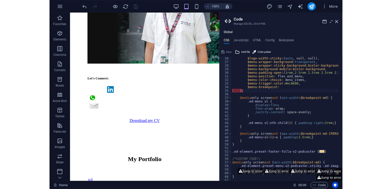
scroll to position [90, 0]
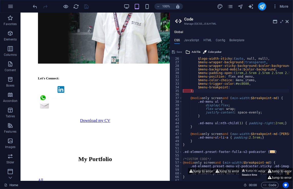
click at [245, 186] on icon at bounding box center [244, 185] width 3 height 3
click at [256, 186] on span "00 : 00" at bounding box center [253, 185] width 8 height 6
click at [286, 22] on icon at bounding box center [287, 21] width 3 height 4
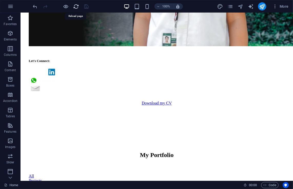
click at [76, 7] on icon "reload" at bounding box center [76, 7] width 6 height 6
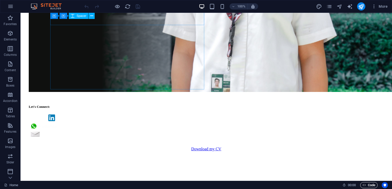
click at [370, 184] on span "Code" at bounding box center [369, 185] width 13 height 6
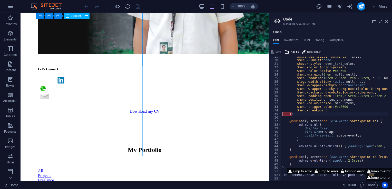
scroll to position [73, 0]
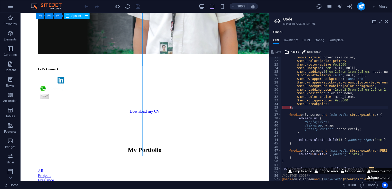
click at [375, 172] on button "Jump to error" at bounding box center [379, 171] width 26 height 6
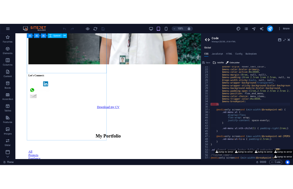
scroll to position [65, 0]
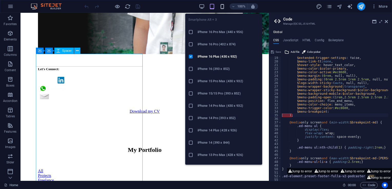
click at [223, 6] on icon "button" at bounding box center [222, 7] width 6 height 6
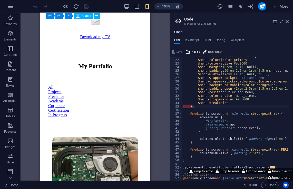
scroll to position [74, 0]
click at [230, 104] on div "$hover-style : hover_text_color, $menu-color : $color-primary , $menu-color-act…" at bounding box center [264, 119] width 164 height 128
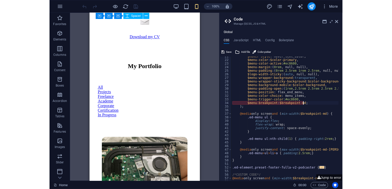
scroll to position [0, 6]
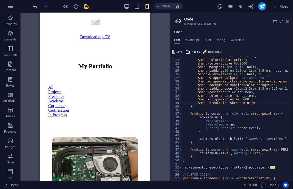
click at [174, 52] on icon at bounding box center [173, 52] width 3 height 6
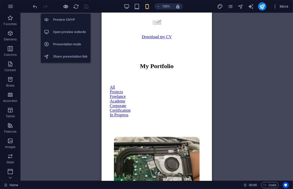
click at [66, 6] on icon "button" at bounding box center [66, 7] width 6 height 6
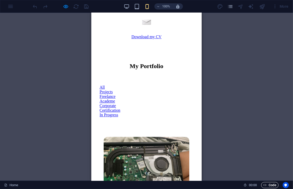
click at [271, 185] on span "Code" at bounding box center [270, 185] width 13 height 6
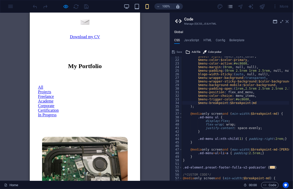
click at [286, 20] on icon at bounding box center [287, 21] width 3 height 4
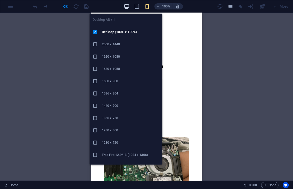
click at [125, 7] on icon "button" at bounding box center [127, 7] width 6 height 6
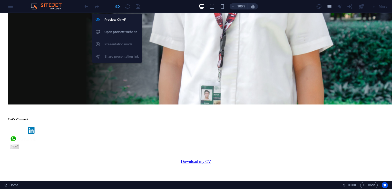
click at [115, 5] on icon "button" at bounding box center [117, 7] width 6 height 6
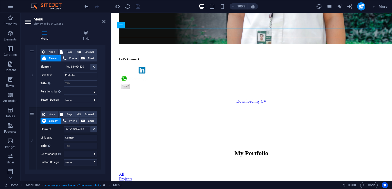
scroll to position [56, 0]
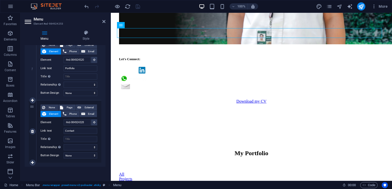
click at [52, 114] on span "Element" at bounding box center [54, 114] width 12 height 6
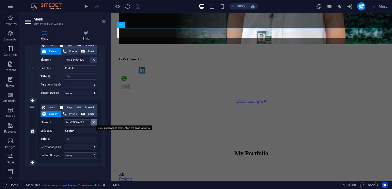
click at [93, 122] on icon at bounding box center [94, 122] width 2 height 3
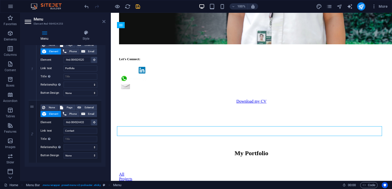
click at [104, 21] on icon at bounding box center [103, 21] width 3 height 4
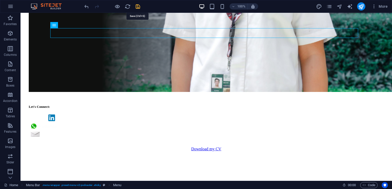
click at [138, 5] on icon "save" at bounding box center [138, 7] width 6 height 6
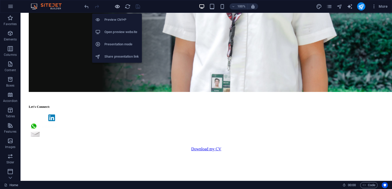
click at [117, 6] on icon "button" at bounding box center [117, 7] width 6 height 6
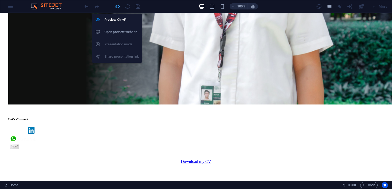
click at [115, 7] on icon "button" at bounding box center [117, 7] width 6 height 6
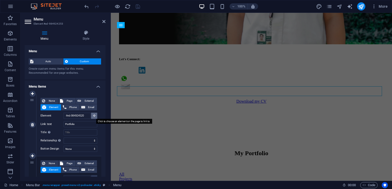
click at [94, 116] on icon at bounding box center [94, 115] width 2 height 3
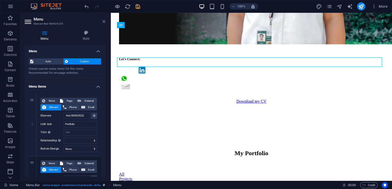
click at [104, 22] on icon at bounding box center [103, 21] width 3 height 4
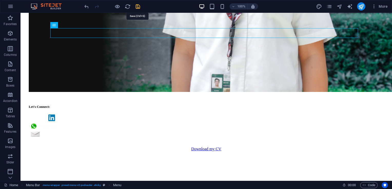
click at [137, 6] on icon "save" at bounding box center [138, 7] width 6 height 6
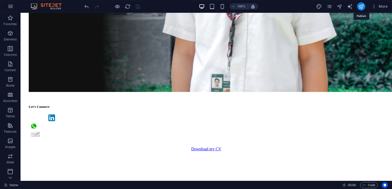
click at [362, 5] on icon "publish" at bounding box center [361, 7] width 6 height 6
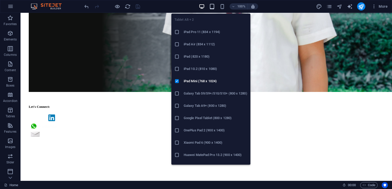
click at [213, 6] on icon "button" at bounding box center [212, 7] width 6 height 6
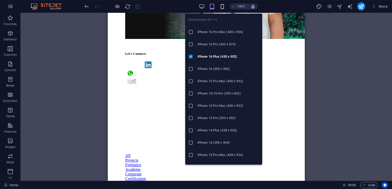
click at [221, 6] on icon "button" at bounding box center [222, 7] width 6 height 6
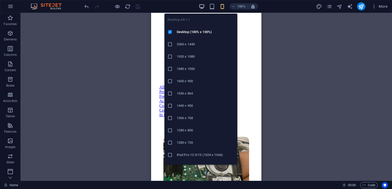
click at [202, 6] on icon "button" at bounding box center [202, 7] width 6 height 6
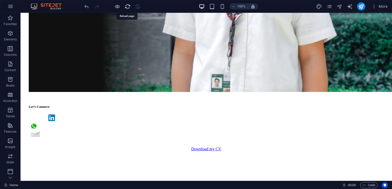
click at [127, 6] on icon "reload" at bounding box center [128, 7] width 6 height 6
click at [360, 7] on icon "publish" at bounding box center [361, 7] width 6 height 6
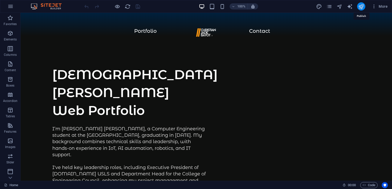
click at [358, 6] on icon "publish" at bounding box center [361, 7] width 6 height 6
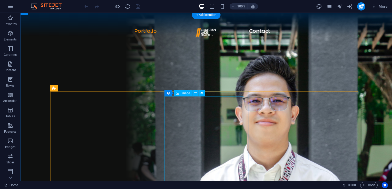
scroll to position [336, 0]
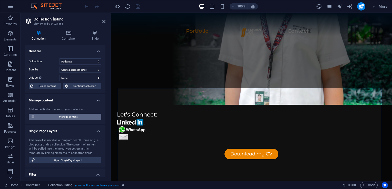
click at [73, 116] on span "Manage content" at bounding box center [67, 117] width 63 height 6
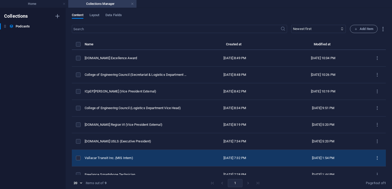
click at [376, 160] on icon "items list" at bounding box center [377, 158] width 5 height 5
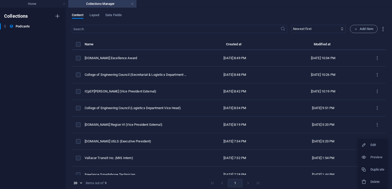
click at [374, 148] on h6 "Edit" at bounding box center [377, 145] width 14 height 6
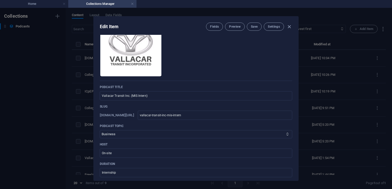
scroll to position [32, 0]
click at [129, 133] on select "Business Startup Education Sport Travel Art" at bounding box center [196, 134] width 192 height 8
select select "Art"
click at [100, 130] on select "Business Startup Education Sport Travel Art" at bounding box center [196, 134] width 192 height 8
click at [254, 28] on span "Save" at bounding box center [254, 27] width 7 height 4
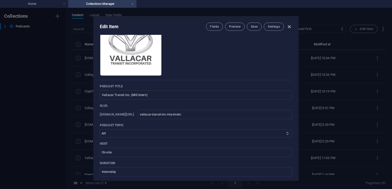
click at [289, 26] on icon "button" at bounding box center [289, 27] width 6 height 6
type input "[DATE]"
type input "vallacar-transit-inc-mis-intern"
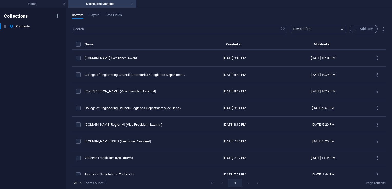
click at [132, 5] on link at bounding box center [132, 4] width 3 height 5
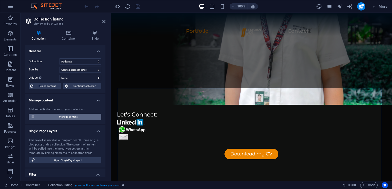
click at [58, 118] on span "Manage content" at bounding box center [67, 117] width 63 height 6
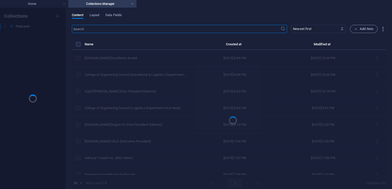
scroll to position [0, 0]
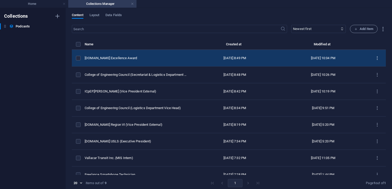
click at [376, 58] on icon "items list" at bounding box center [377, 58] width 5 height 5
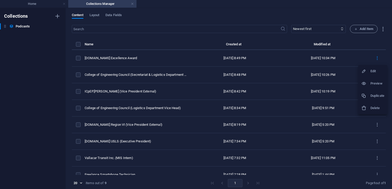
click at [375, 73] on h6 "Edit" at bounding box center [377, 71] width 14 height 6
select select "Sport"
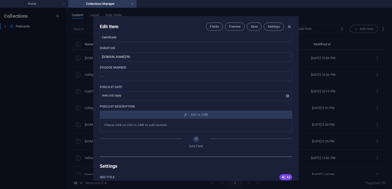
scroll to position [148, 0]
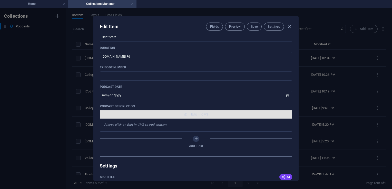
click at [201, 115] on span "Edit in CMS" at bounding box center [199, 115] width 17 height 4
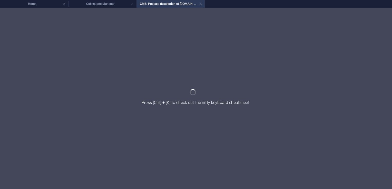
scroll to position [0, 0]
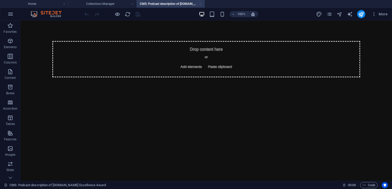
click at [200, 4] on link at bounding box center [200, 4] width 3 height 5
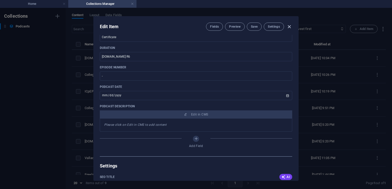
click at [289, 26] on icon "button" at bounding box center [289, 27] width 6 height 6
type input "[DATE]"
type input "icpep-se-excellence-award"
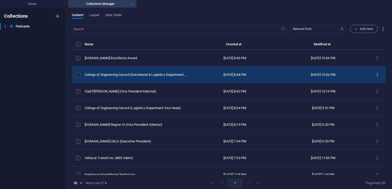
click at [376, 75] on icon "items list" at bounding box center [377, 75] width 5 height 5
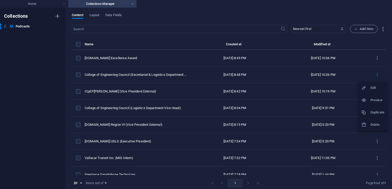
click at [372, 87] on h6 "Edit" at bounding box center [377, 88] width 14 height 6
select select "Travel"
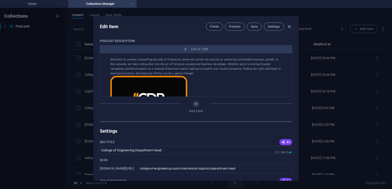
scroll to position [212, 0]
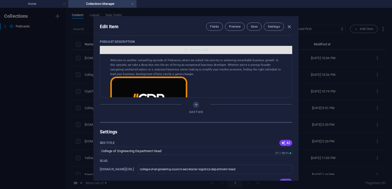
click at [199, 50] on span "Edit in CMS" at bounding box center [199, 50] width 17 height 4
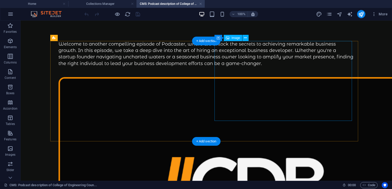
scroll to position [109, 0]
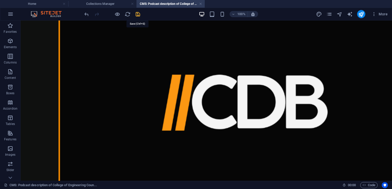
click at [138, 15] on icon "save" at bounding box center [138, 14] width 6 height 6
click at [200, 4] on link at bounding box center [200, 4] width 3 height 5
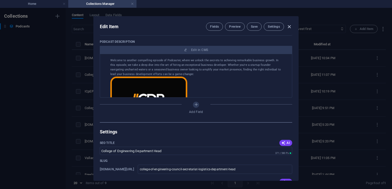
click at [290, 27] on icon "button" at bounding box center [289, 27] width 6 height 6
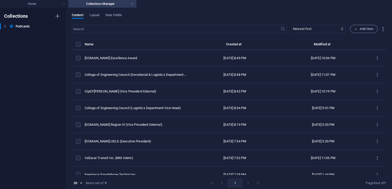
type input "[DATE]"
type input "college-of-engineering-council-secretariat-logistics-department-head"
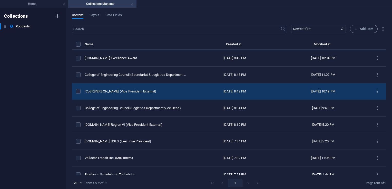
click at [375, 90] on icon "items list" at bounding box center [377, 91] width 5 height 5
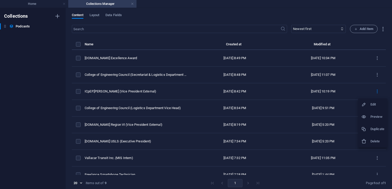
click at [369, 103] on div at bounding box center [365, 104] width 9 height 5
select select "Education"
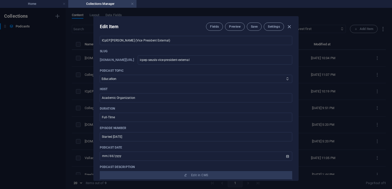
scroll to position [109, 0]
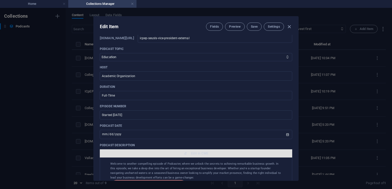
click at [191, 153] on span "Edit in CMS" at bounding box center [199, 154] width 17 height 4
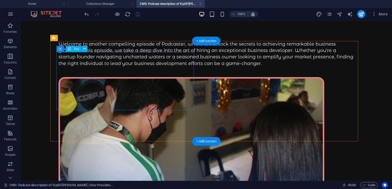
scroll to position [0, 0]
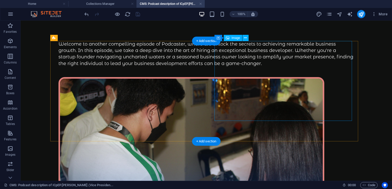
click at [219, 120] on figure at bounding box center [206, 154] width 296 height 154
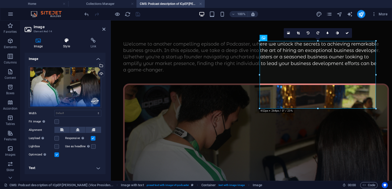
click at [61, 47] on h4 "Style" at bounding box center [67, 43] width 27 height 11
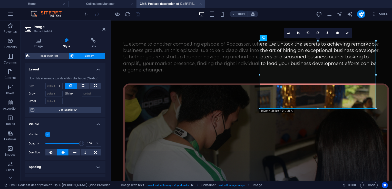
scroll to position [82, 0]
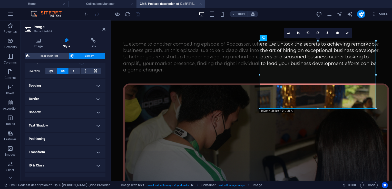
click at [44, 96] on h4 "Border" at bounding box center [65, 99] width 81 height 12
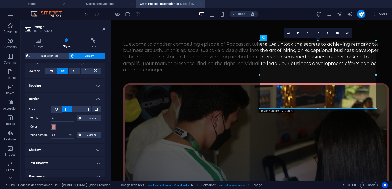
click at [54, 128] on span at bounding box center [53, 127] width 4 height 4
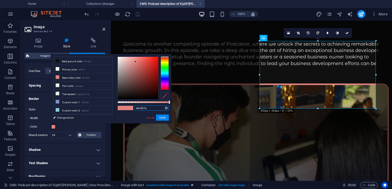
click at [149, 109] on input "#e1827e" at bounding box center [152, 108] width 34 height 5
paste input "Hi, I’m Christian Jade Bayot, a Computer Engineering student at the University …"
click at [148, 110] on input "Hi, I’m Christian Jade Bayot, a Computer Engineering student at the University …" at bounding box center [152, 108] width 34 height 5
paste input "#ec8600"
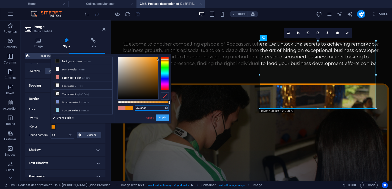
type input "#ec8600"
click at [162, 118] on button "Apply" at bounding box center [162, 118] width 13 height 6
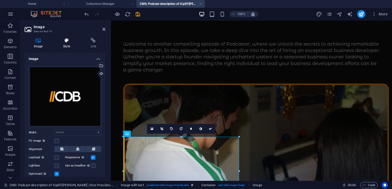
click at [67, 45] on h4 "Style" at bounding box center [67, 43] width 27 height 11
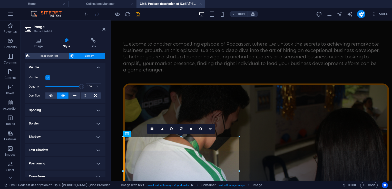
scroll to position [60, 0]
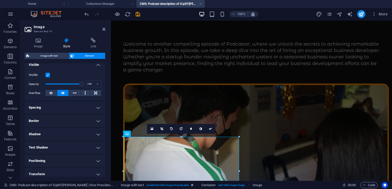
click at [39, 127] on h4 "Border" at bounding box center [65, 121] width 81 height 12
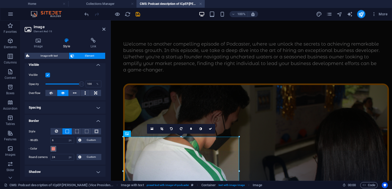
click at [53, 151] on button "- Color" at bounding box center [54, 149] width 6 height 6
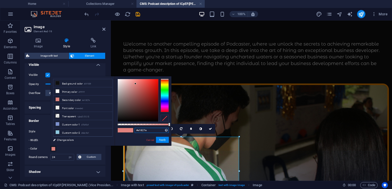
click at [142, 129] on input "#e1827e" at bounding box center [152, 130] width 34 height 5
paste input "c8600"
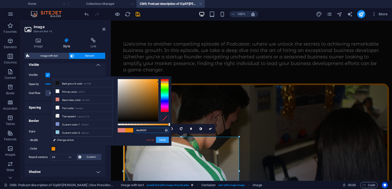
type input "#ec8600"
click at [162, 140] on button "Apply" at bounding box center [162, 140] width 13 height 6
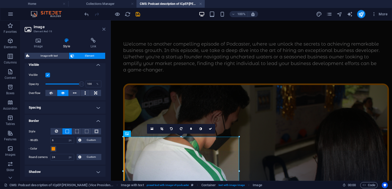
click at [104, 30] on icon at bounding box center [103, 29] width 3 height 4
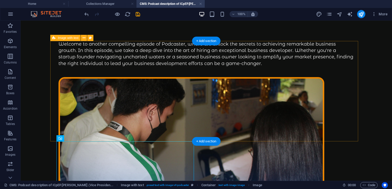
scroll to position [83, 0]
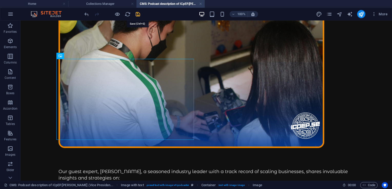
click at [137, 16] on icon "save" at bounding box center [138, 14] width 6 height 6
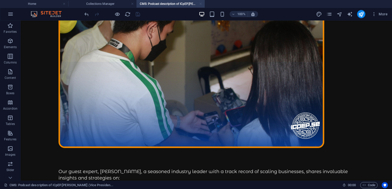
click at [201, 4] on link at bounding box center [200, 4] width 3 height 5
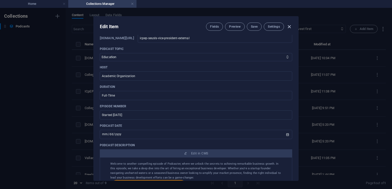
click at [290, 26] on icon "button" at bounding box center [289, 27] width 6 height 6
type input "[DATE]"
type input "icpep-seusls-vice-president-external"
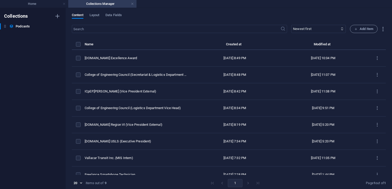
scroll to position [89, 0]
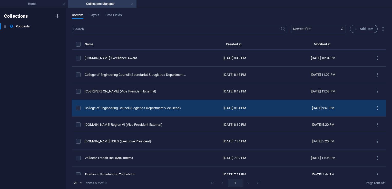
click at [375, 109] on icon "items list" at bounding box center [377, 108] width 5 height 5
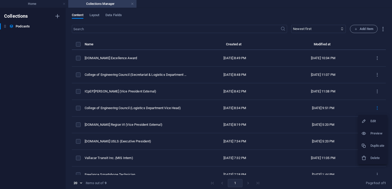
click at [373, 120] on h6 "Edit" at bounding box center [377, 121] width 14 height 6
select select "Education"
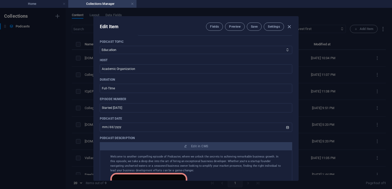
scroll to position [157, 0]
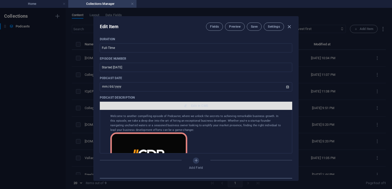
click at [199, 104] on span "Edit in CMS" at bounding box center [199, 106] width 17 height 4
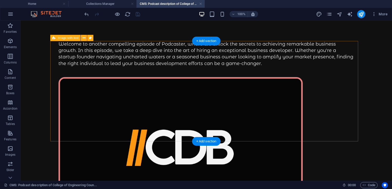
scroll to position [81, 0]
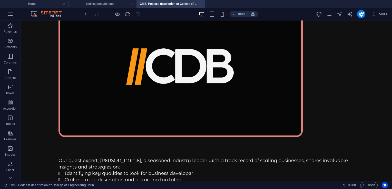
click at [200, 3] on link at bounding box center [200, 4] width 3 height 5
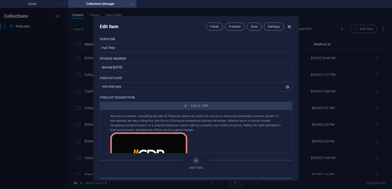
click at [287, 28] on icon "button" at bounding box center [289, 27] width 6 height 6
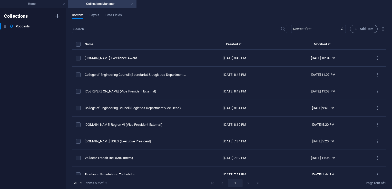
type input "[DATE]"
type input "college-of-engineering-council-logistics-department-vice-head"
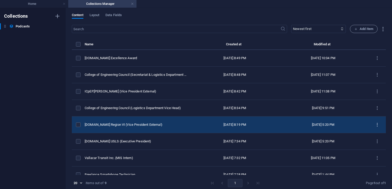
click at [377, 124] on icon "items list" at bounding box center [377, 125] width 5 height 5
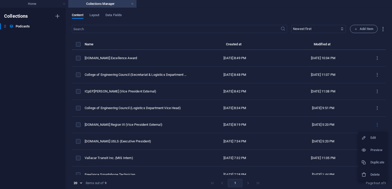
click at [373, 136] on h6 "Edit" at bounding box center [377, 138] width 14 height 6
select select "Education"
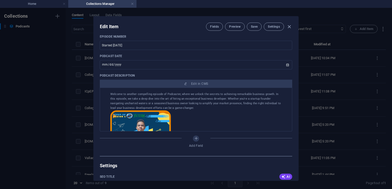
scroll to position [181, 0]
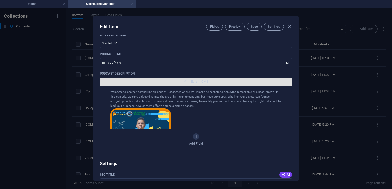
click at [192, 82] on span "Edit in CMS" at bounding box center [199, 82] width 17 height 4
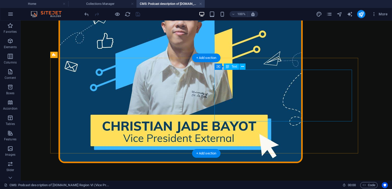
scroll to position [138, 0]
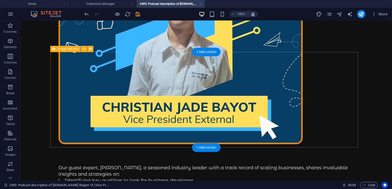
scroll to position [125, 0]
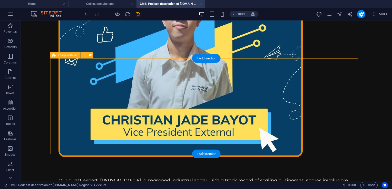
scroll to position [119, 0]
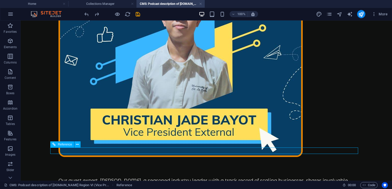
scroll to position [119, 0]
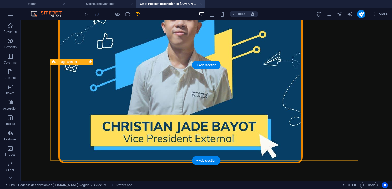
scroll to position [112, 0]
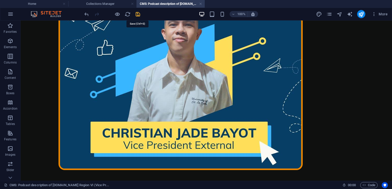
click at [139, 15] on icon "save" at bounding box center [138, 14] width 6 height 6
click at [200, 4] on link at bounding box center [200, 4] width 3 height 5
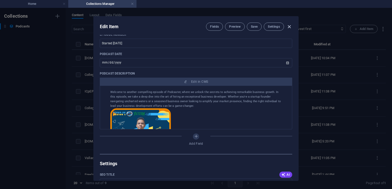
click at [289, 27] on icon "button" at bounding box center [289, 27] width 6 height 6
type input "[DATE]"
type input "icpep-se-region-vi-vice-president-external"
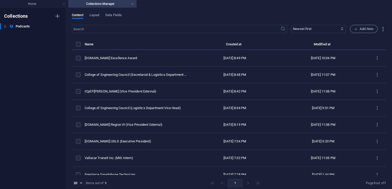
scroll to position [160, 0]
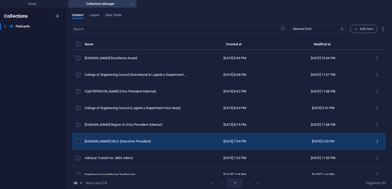
click at [376, 142] on icon "items list" at bounding box center [377, 141] width 5 height 5
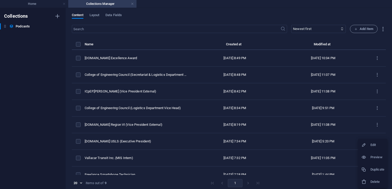
click at [373, 145] on h6 "Edit" at bounding box center [377, 145] width 14 height 6
select select "Education"
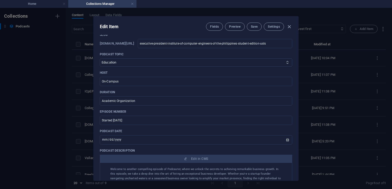
scroll to position [138, 0]
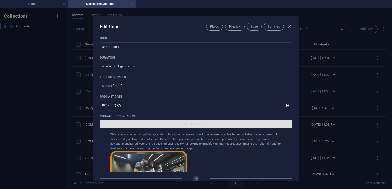
click at [204, 123] on span "Edit in CMS" at bounding box center [199, 124] width 17 height 4
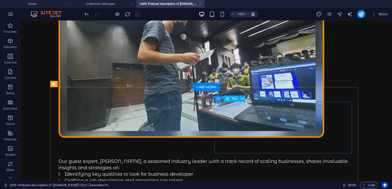
scroll to position [109, 0]
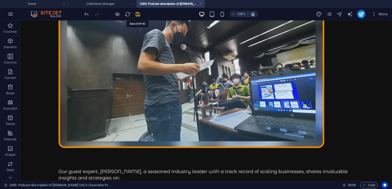
click at [137, 15] on icon "save" at bounding box center [138, 14] width 6 height 6
click at [200, 3] on link at bounding box center [200, 4] width 3 height 5
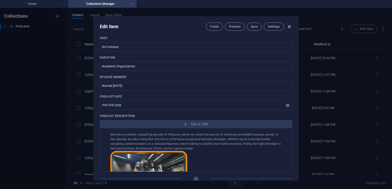
click at [289, 27] on icon "button" at bounding box center [289, 27] width 6 height 6
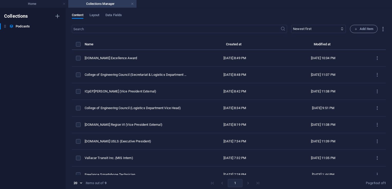
type input "[DATE]"
type input "executive-president-institute-of-computer-engineers-of-the-philippines-student-…"
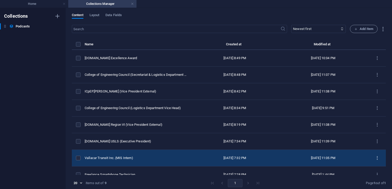
click at [376, 159] on icon "items list" at bounding box center [377, 158] width 5 height 5
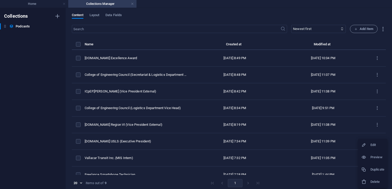
click at [374, 146] on h6 "Edit" at bounding box center [377, 145] width 14 height 6
select select "Art"
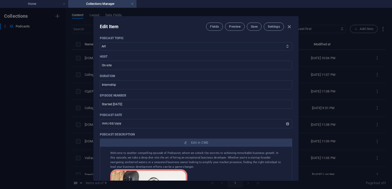
scroll to position [120, 0]
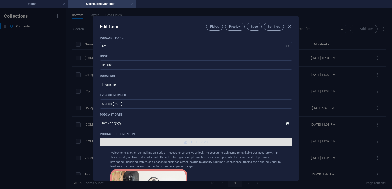
click at [207, 143] on span "Edit in CMS" at bounding box center [196, 143] width 188 height 4
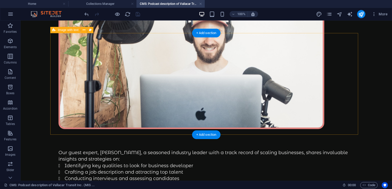
scroll to position [109, 0]
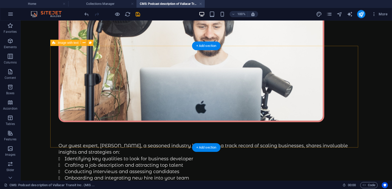
scroll to position [95, 0]
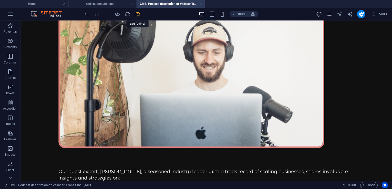
click at [139, 15] on icon "save" at bounding box center [138, 14] width 6 height 6
click at [202, 4] on link at bounding box center [200, 4] width 3 height 5
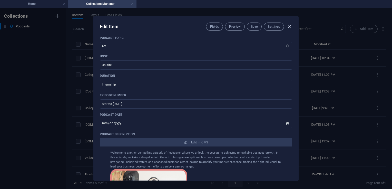
click at [287, 26] on icon "button" at bounding box center [289, 27] width 6 height 6
type input "[DATE]"
type input "vallacar-transit-inc-mis-intern"
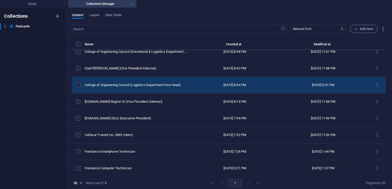
scroll to position [24, 0]
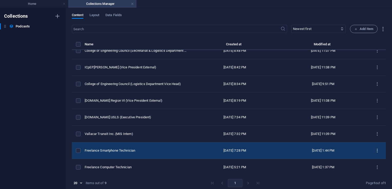
click at [375, 150] on icon "items list" at bounding box center [377, 151] width 5 height 5
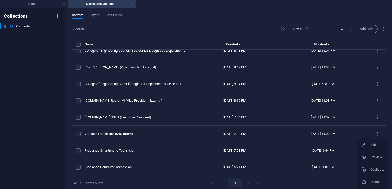
click at [376, 149] on li "Edit" at bounding box center [372, 145] width 29 height 12
select select "Startup"
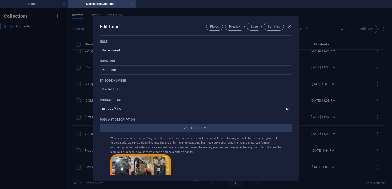
scroll to position [140, 0]
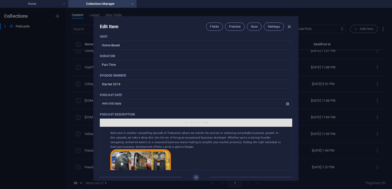
click at [201, 121] on span "Edit in CMS" at bounding box center [199, 123] width 17 height 4
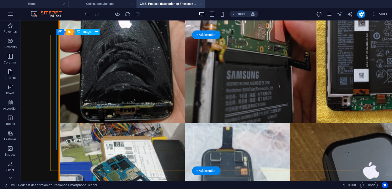
scroll to position [179, 0]
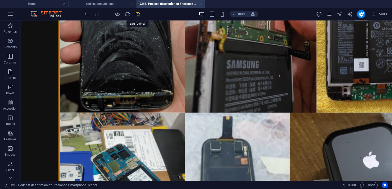
click at [139, 15] on icon "save" at bounding box center [138, 14] width 6 height 6
click at [201, 3] on link at bounding box center [200, 4] width 3 height 5
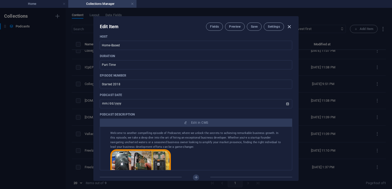
click at [288, 26] on icon "button" at bounding box center [289, 27] width 6 height 6
type input "[DATE]"
type input "freelance-smartphone-technician"
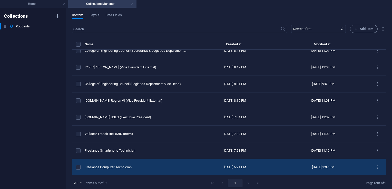
scroll to position [2, 0]
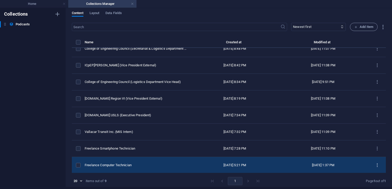
click at [376, 164] on icon "items list" at bounding box center [377, 165] width 5 height 5
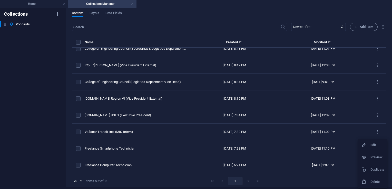
click at [372, 147] on h6 "Edit" at bounding box center [377, 145] width 14 height 6
select select "Startup"
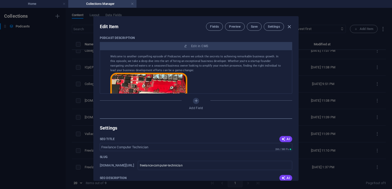
scroll to position [216, 0]
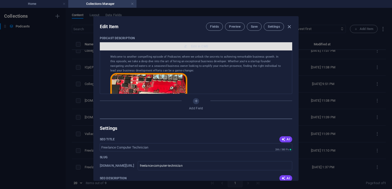
click at [199, 47] on span "Edit in CMS" at bounding box center [199, 46] width 17 height 4
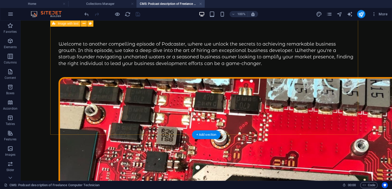
scroll to position [131, 0]
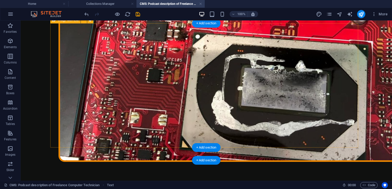
scroll to position [118, 0]
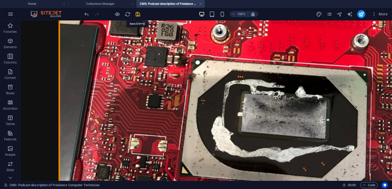
click at [136, 16] on icon "save" at bounding box center [138, 14] width 6 height 6
click at [201, 3] on link at bounding box center [200, 4] width 3 height 5
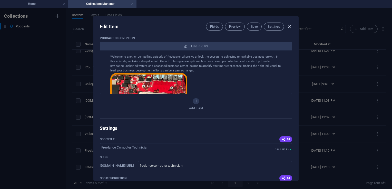
click at [290, 28] on icon "button" at bounding box center [289, 27] width 6 height 6
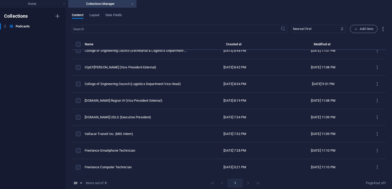
type input "[DATE]"
type input "freelance-computer-technician"
click at [132, 5] on link at bounding box center [132, 4] width 3 height 5
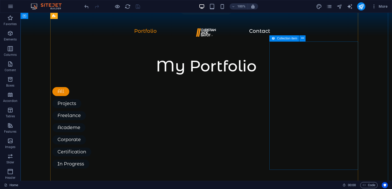
scroll to position [685, 0]
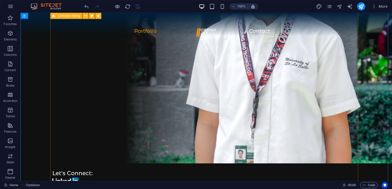
scroll to position [477, 0]
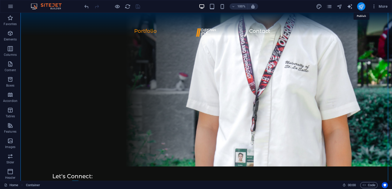
click at [361, 6] on icon "publish" at bounding box center [361, 7] width 6 height 6
